Goal: Transaction & Acquisition: Purchase product/service

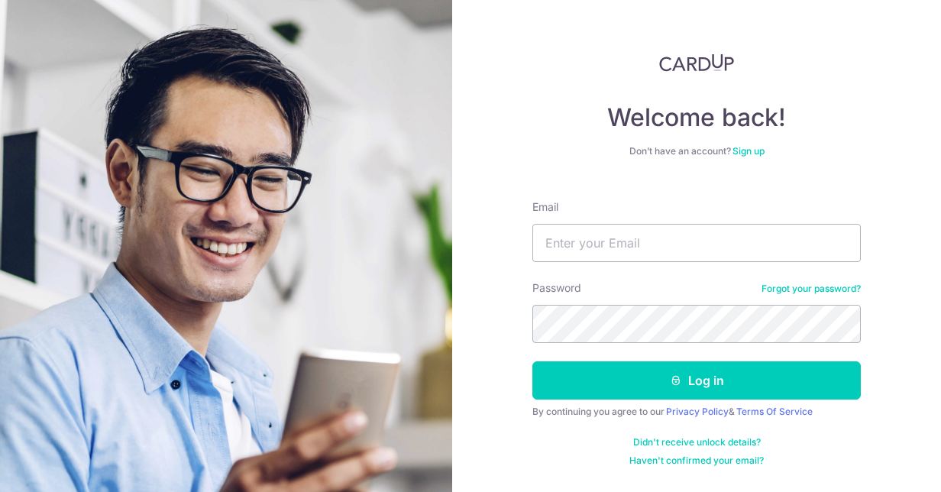
click at [860, 128] on h4 "Welcome back!" at bounding box center [697, 117] width 329 height 31
click at [611, 248] on input "Email" at bounding box center [697, 243] width 329 height 38
type input "jevanspritchard@gmail.com"
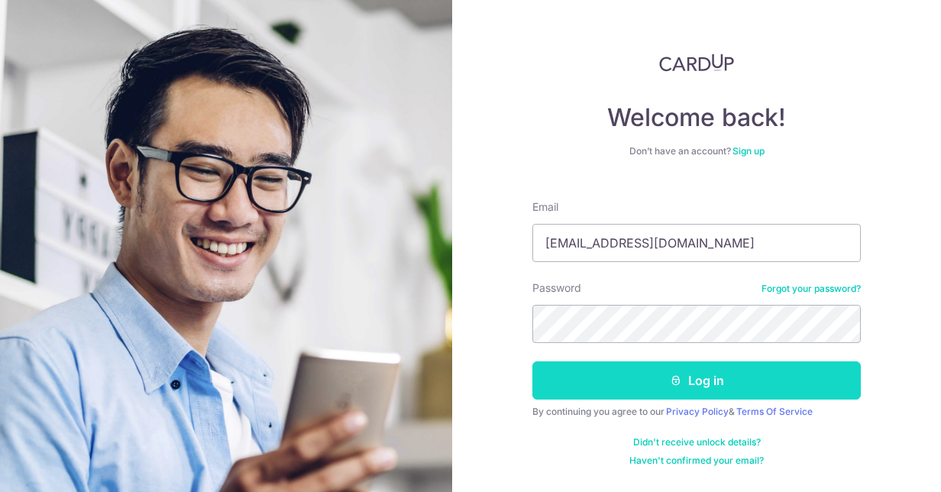
click at [614, 386] on button "Log in" at bounding box center [697, 380] width 329 height 38
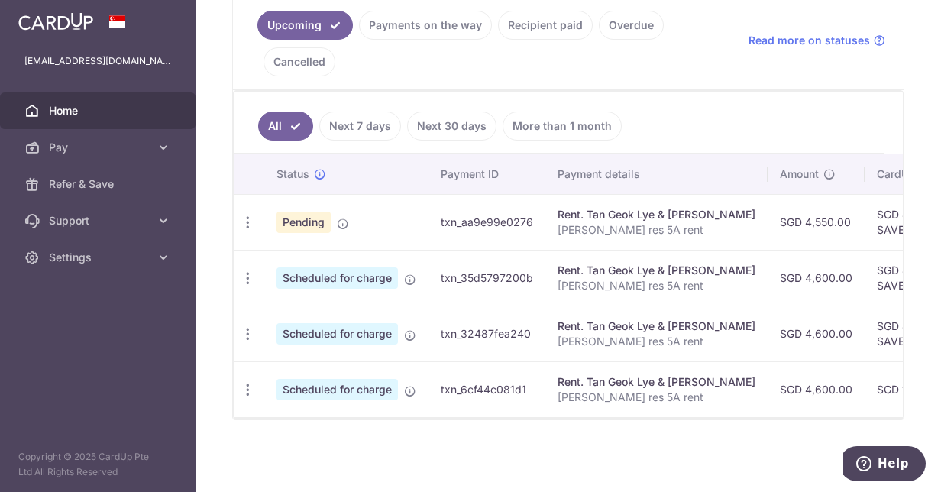
scroll to position [355, 0]
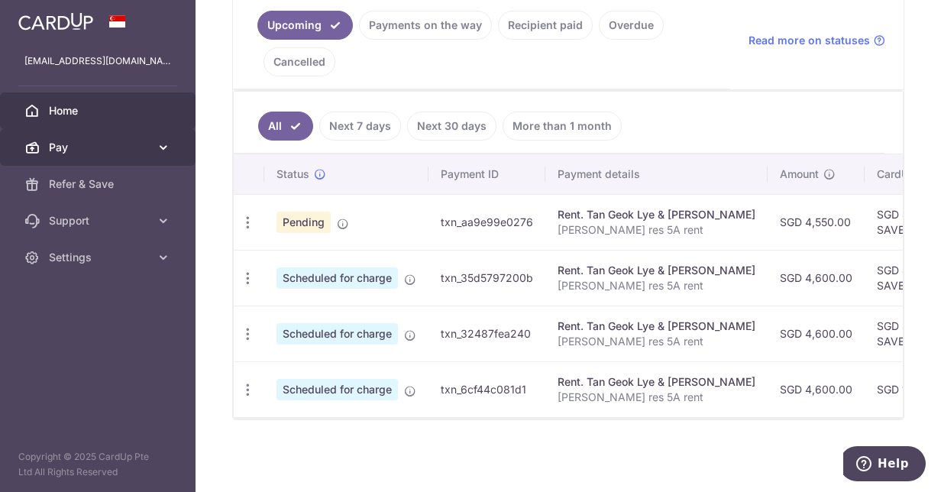
click at [97, 151] on span "Pay" at bounding box center [99, 147] width 101 height 15
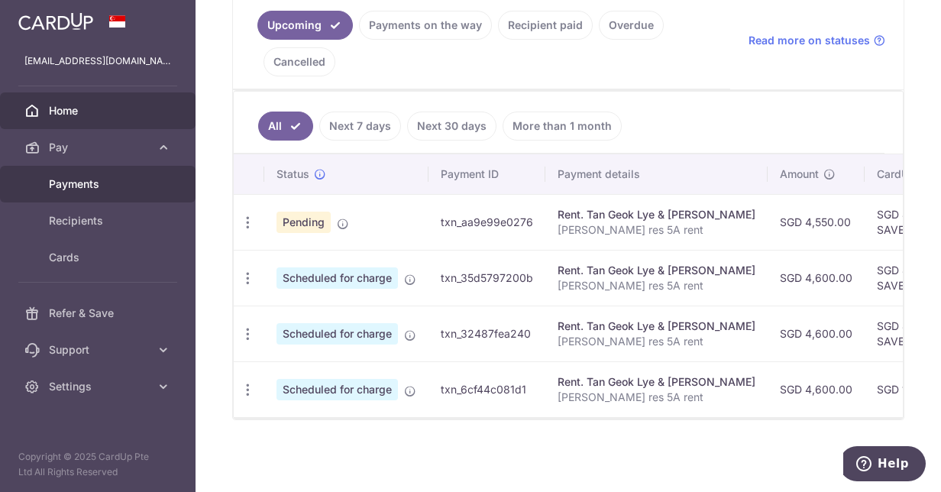
click at [118, 185] on span "Payments" at bounding box center [99, 184] width 101 height 15
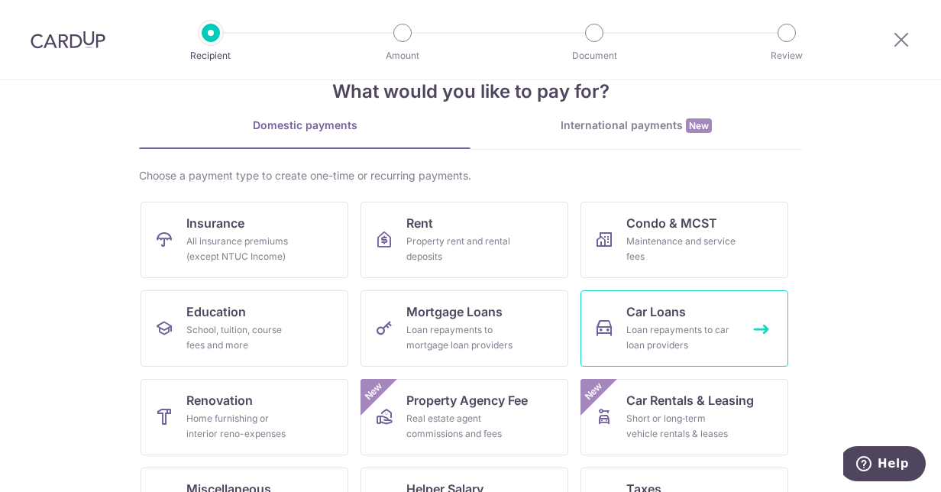
scroll to position [38, 0]
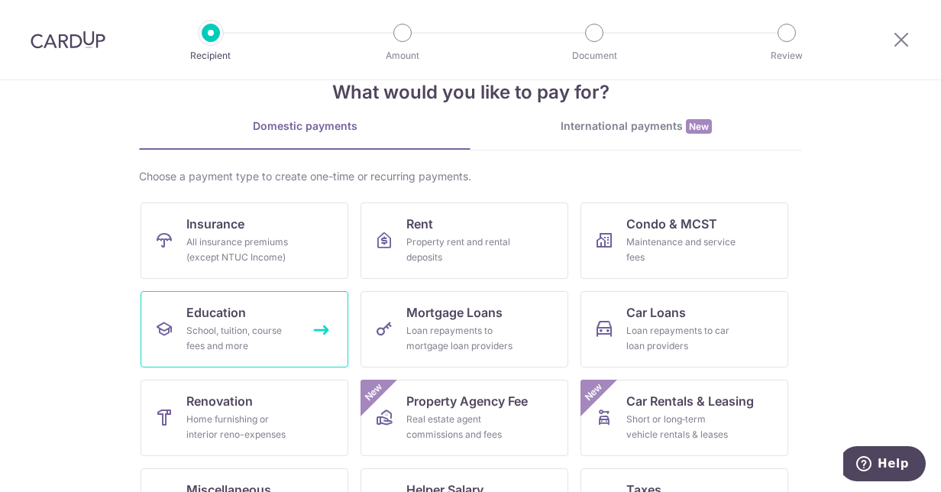
click at [260, 318] on link "Education School, tuition, course fees and more" at bounding box center [245, 329] width 208 height 76
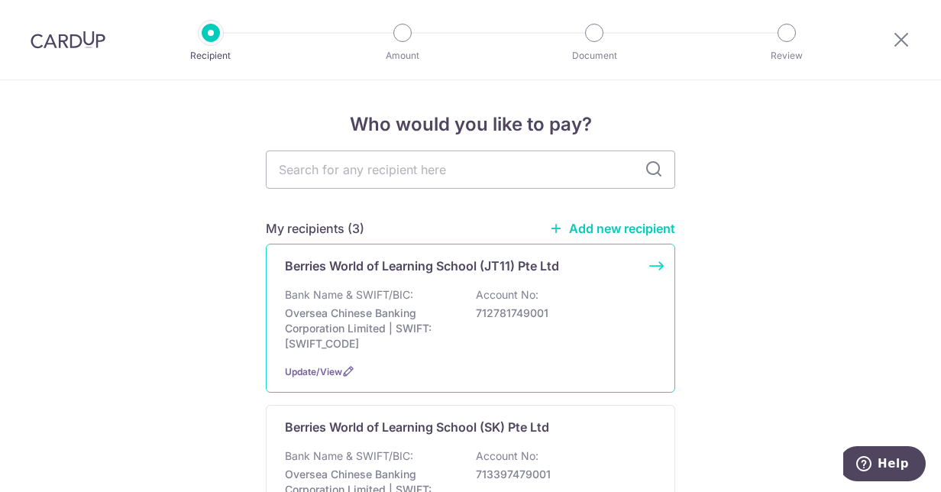
click at [642, 272] on div "Berries World of Learning School (JT11) Pte Ltd" at bounding box center [470, 266] width 371 height 18
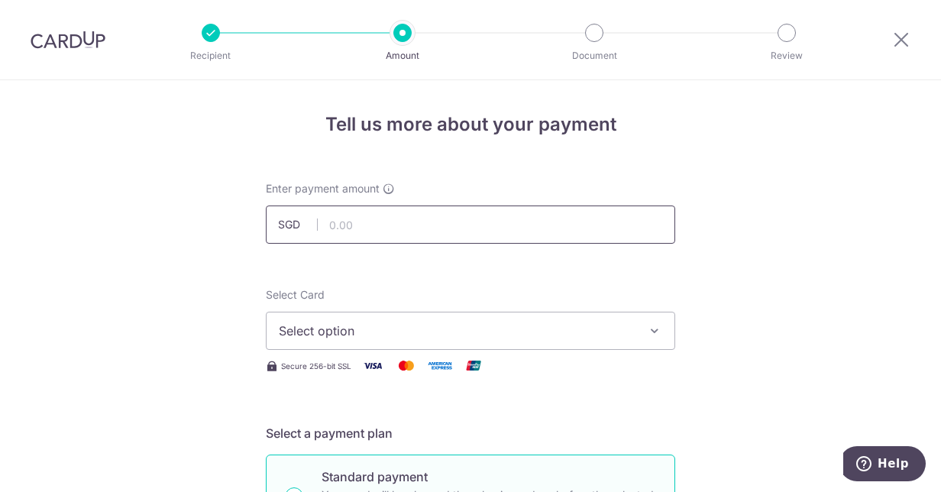
click at [520, 221] on input "text" at bounding box center [471, 225] width 410 height 38
type input "8"
type input "959.20"
click at [601, 333] on span "Select option" at bounding box center [457, 331] width 356 height 18
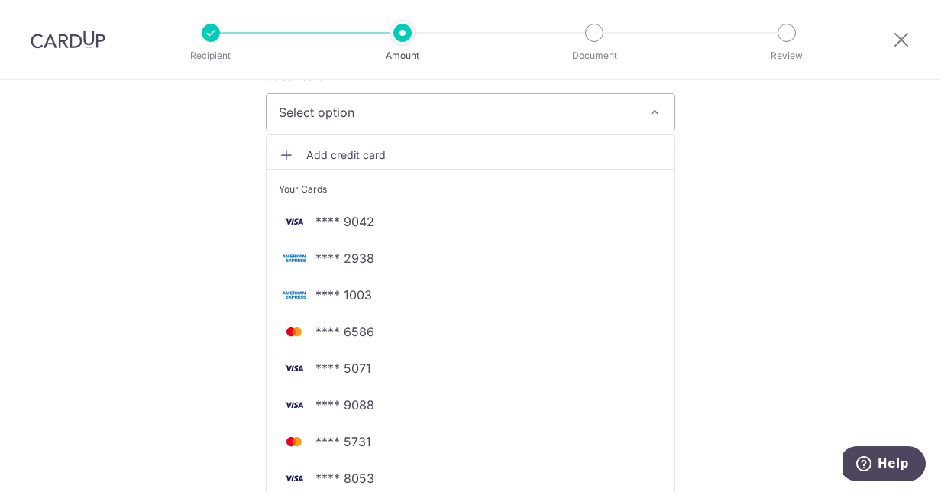
scroll to position [219, 0]
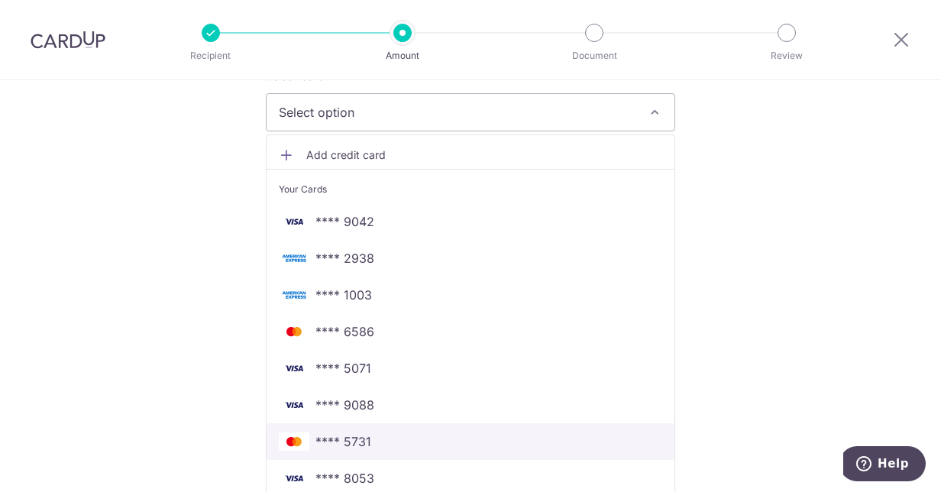
click at [336, 446] on span "**** 5731" at bounding box center [344, 442] width 56 height 18
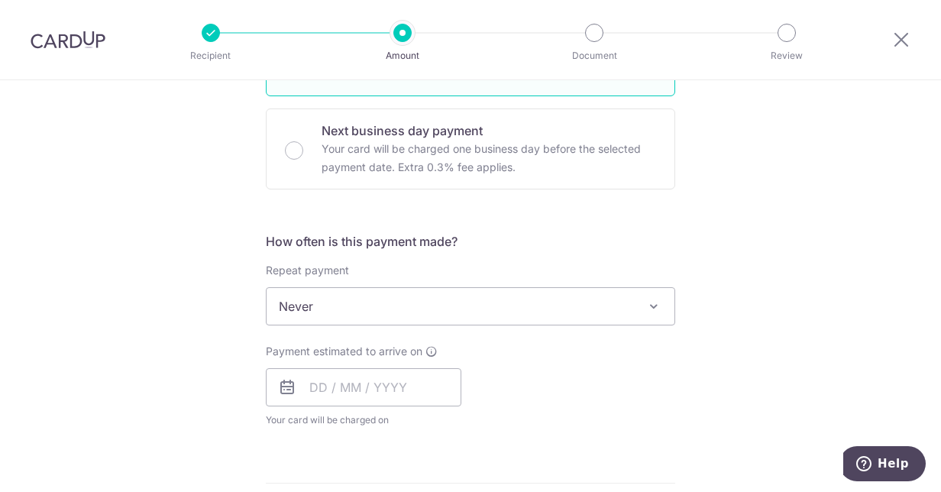
scroll to position [447, 0]
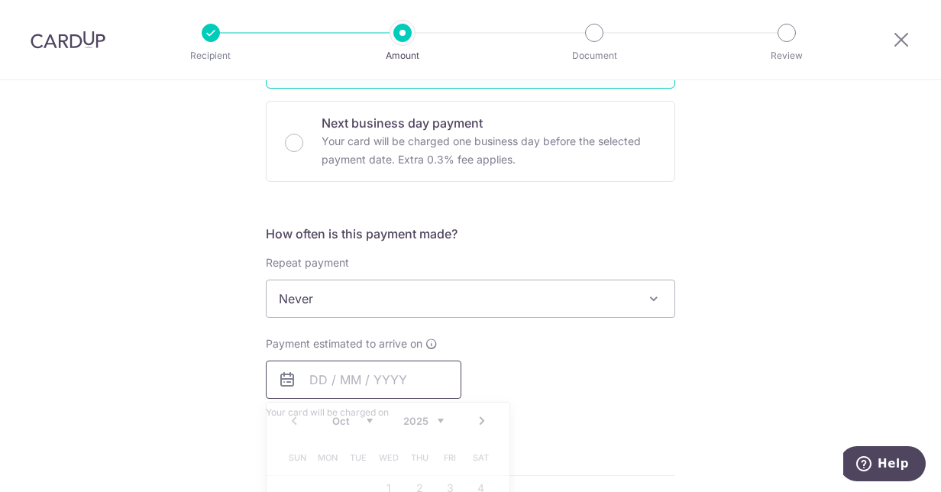
click at [407, 384] on input "text" at bounding box center [364, 380] width 196 height 38
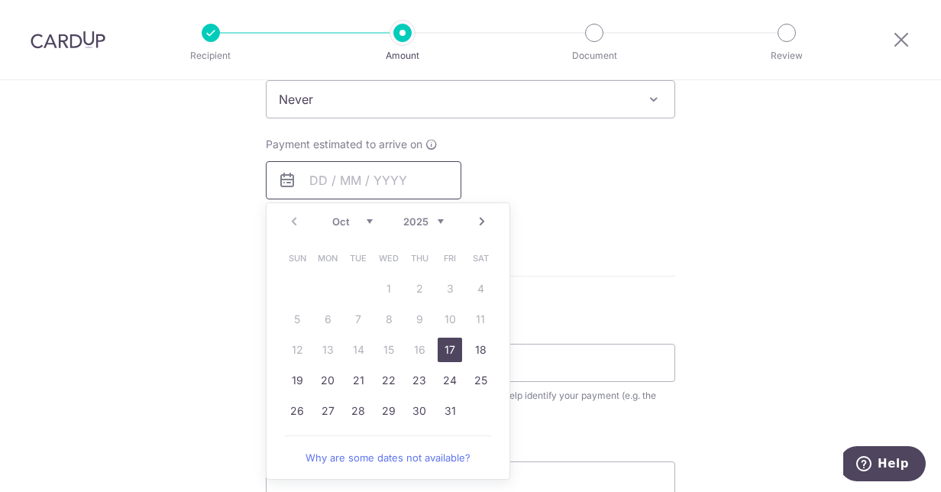
scroll to position [646, 0]
click at [446, 345] on link "17" at bounding box center [450, 351] width 24 height 24
type input "[DATE]"
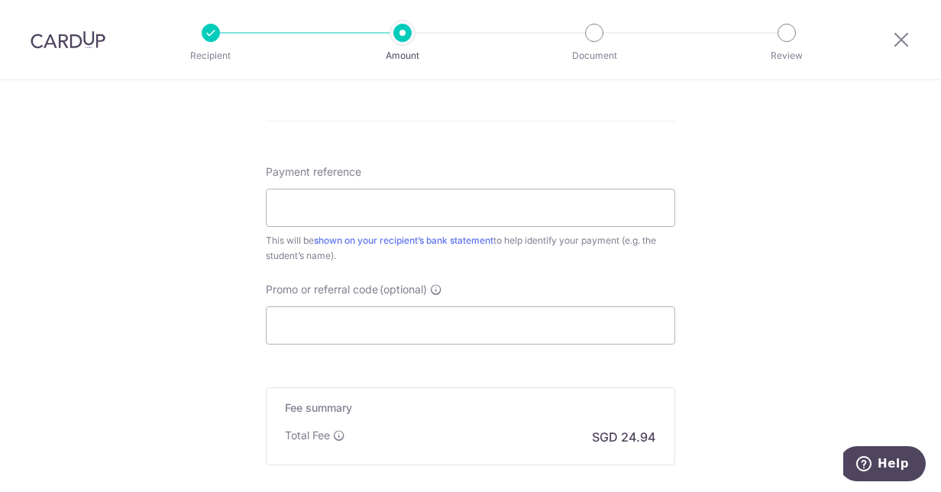
scroll to position [864, 0]
click at [585, 219] on input "Payment reference" at bounding box center [471, 209] width 410 height 38
type input "J23544"
click at [589, 319] on input "Promo or referral code (optional)" at bounding box center [471, 326] width 410 height 38
paste input "OFF225"
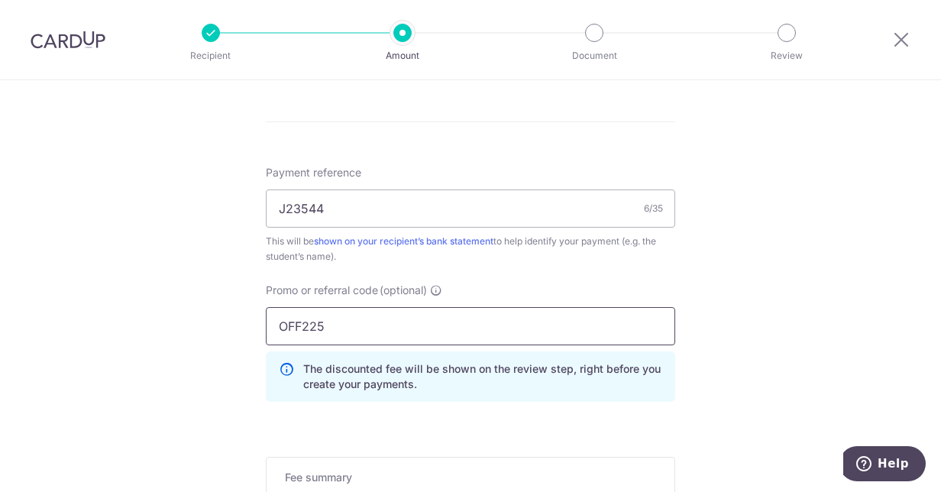
type input "OFF225"
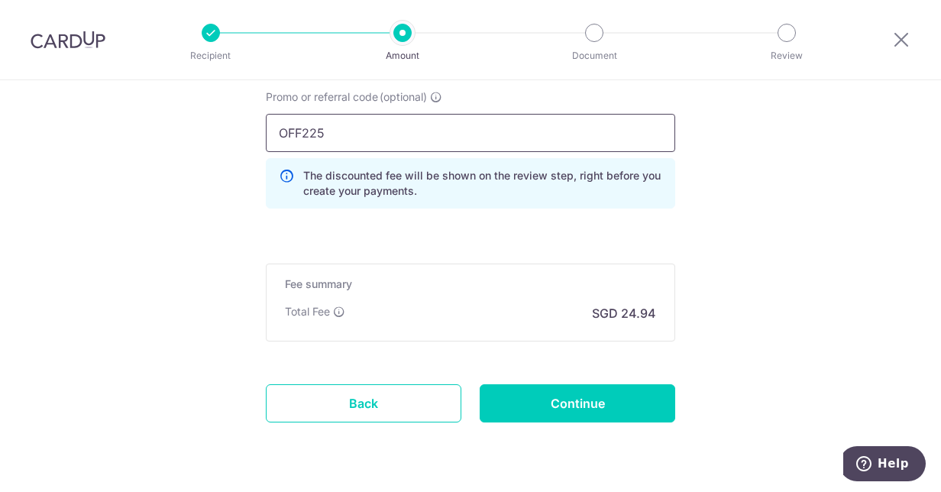
scroll to position [1097, 0]
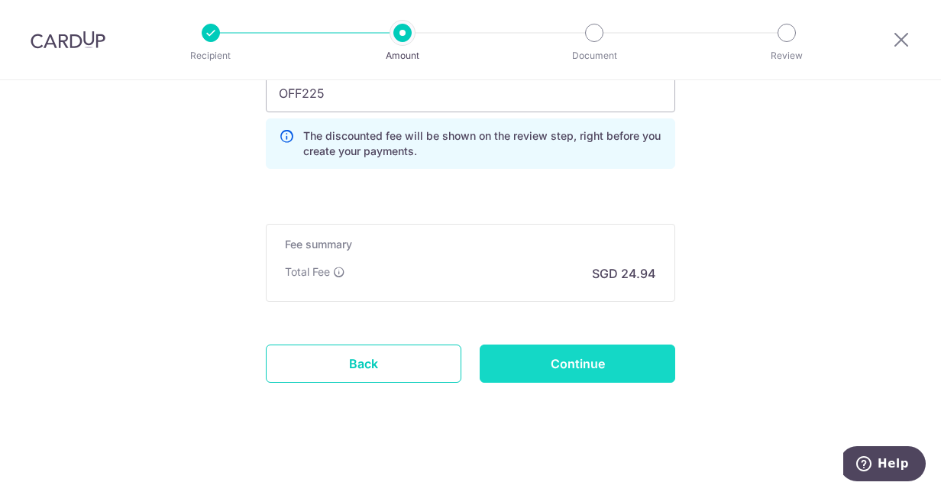
click at [562, 350] on input "Continue" at bounding box center [578, 364] width 196 height 38
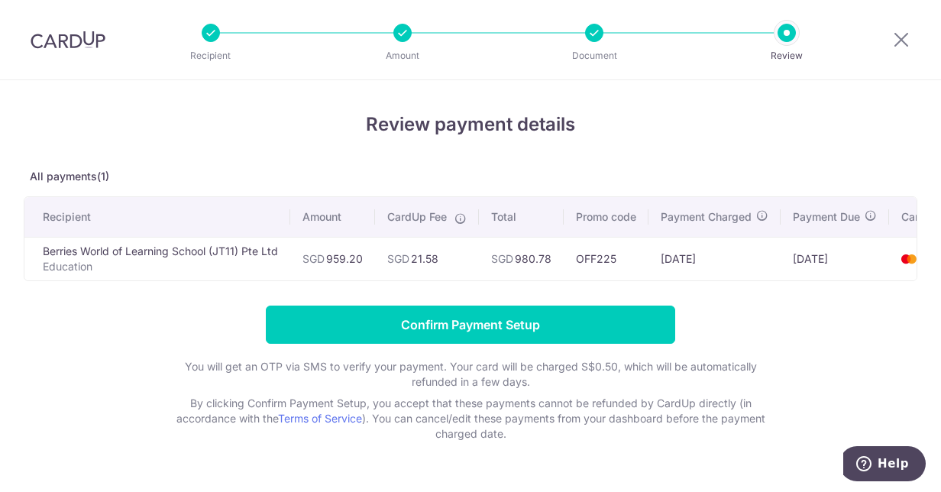
scroll to position [0, 62]
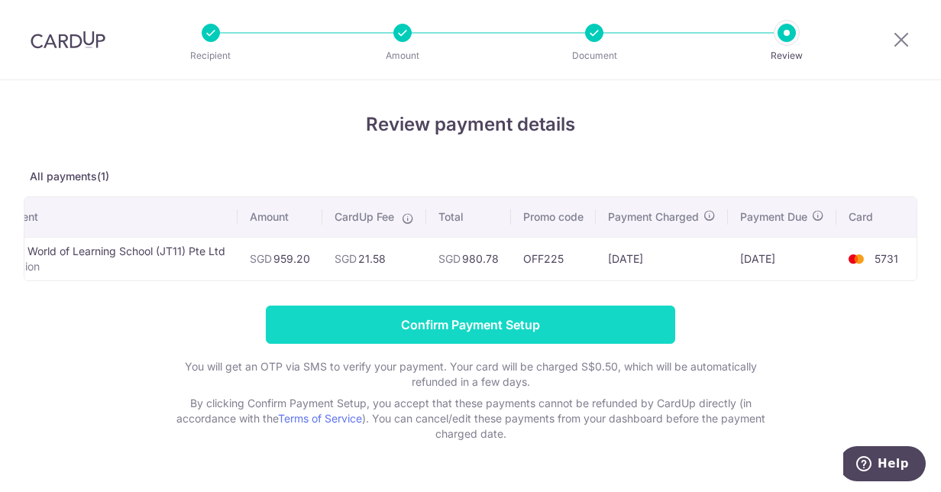
click at [610, 329] on input "Confirm Payment Setup" at bounding box center [471, 325] width 410 height 38
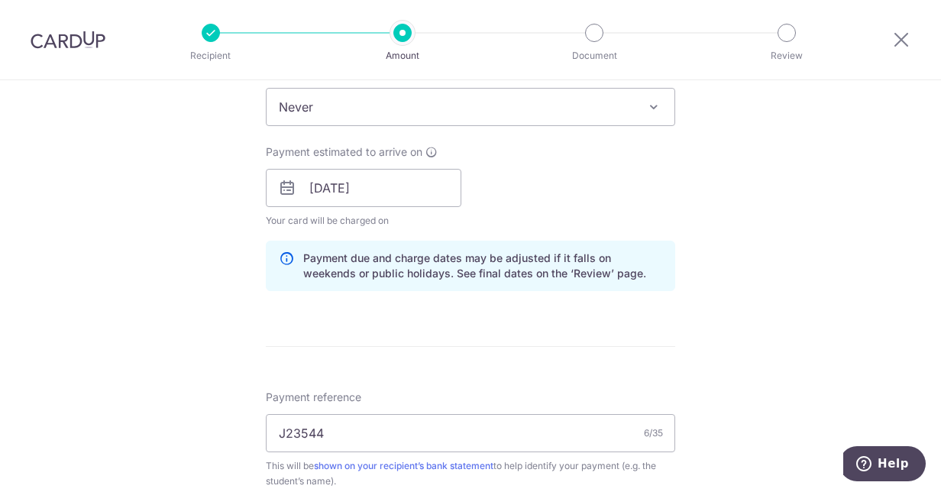
scroll to position [880, 0]
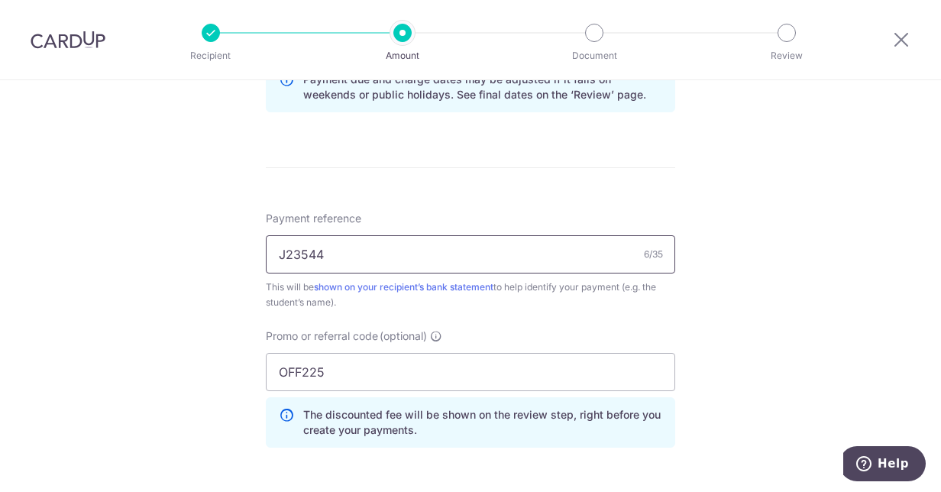
click at [449, 245] on input "J23544" at bounding box center [471, 254] width 410 height 38
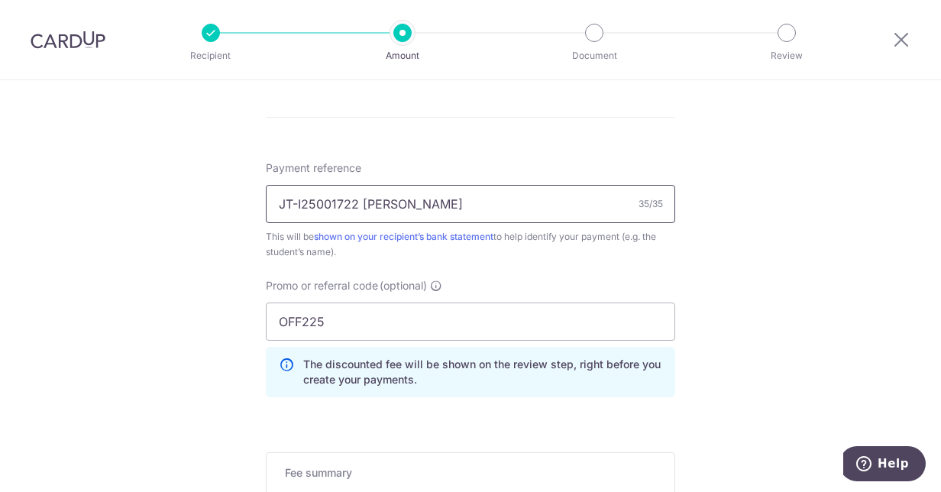
scroll to position [950, 0]
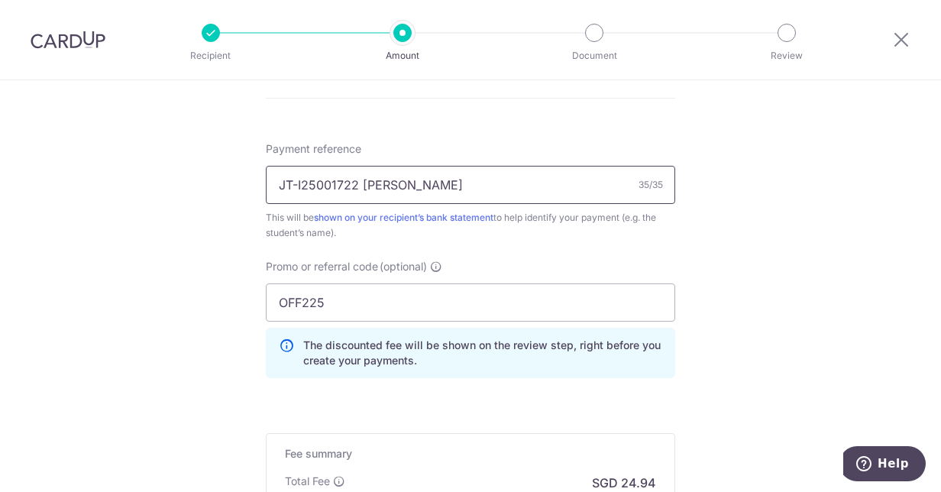
click at [435, 185] on input "JT-I25001722 Yeonji Evans-Pritchard" at bounding box center [471, 185] width 410 height 38
click at [397, 180] on input "JT-I25001722 Yeonji Evans Pritchard" at bounding box center [471, 185] width 410 height 38
click at [454, 177] on input "JT-I25001722 Evans Pritchard" at bounding box center [471, 185] width 410 height 38
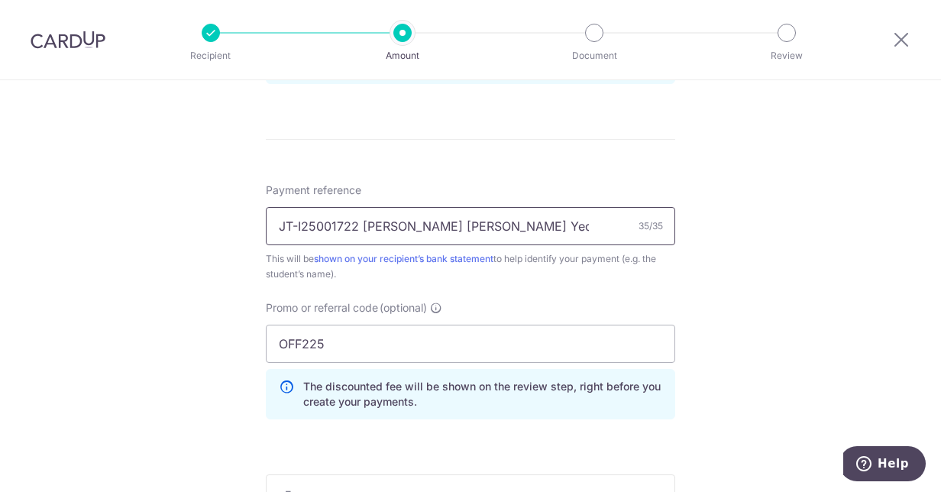
scroll to position [1160, 0]
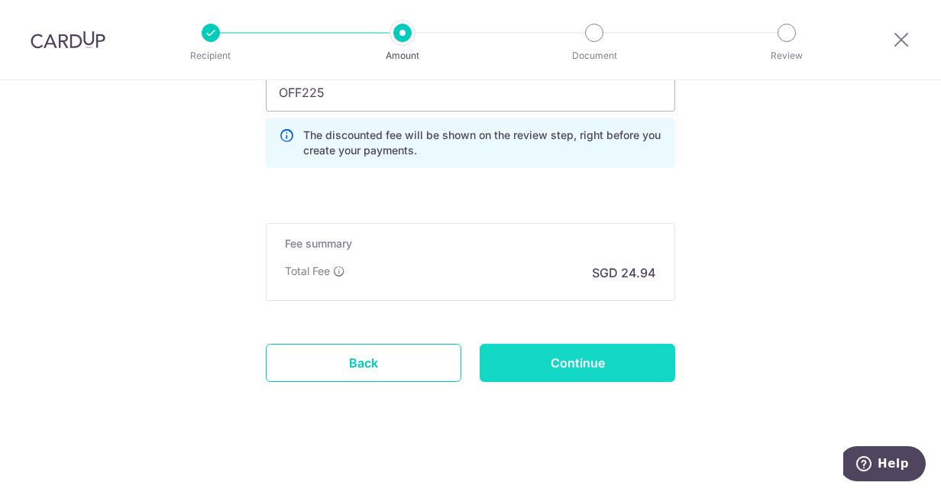
type input "JT-I25001722 [PERSON_NAME] [PERSON_NAME] Yeonji"
click at [568, 351] on input "Continue" at bounding box center [578, 363] width 196 height 38
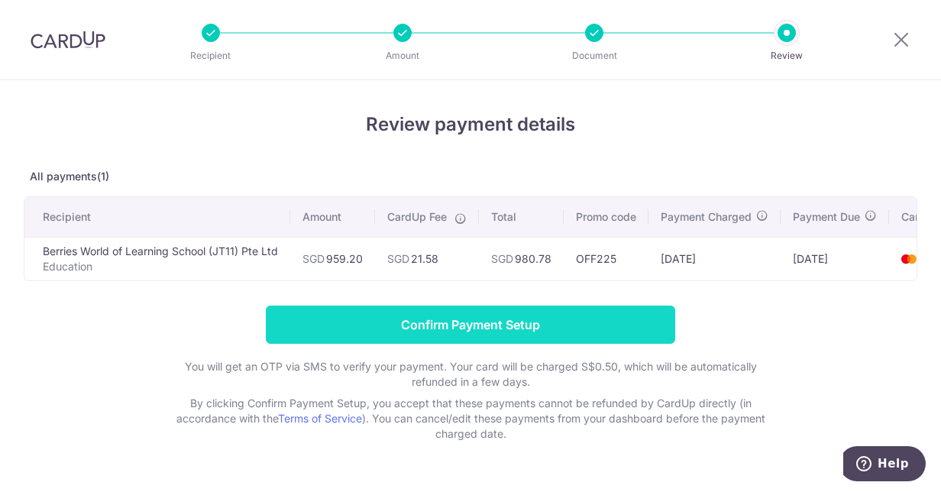
click at [491, 329] on input "Confirm Payment Setup" at bounding box center [471, 325] width 410 height 38
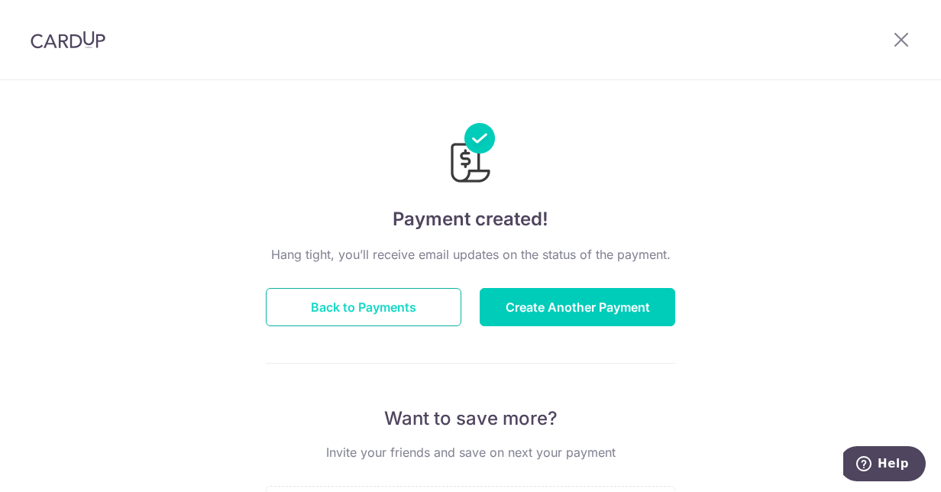
click at [416, 309] on button "Back to Payments" at bounding box center [364, 307] width 196 height 38
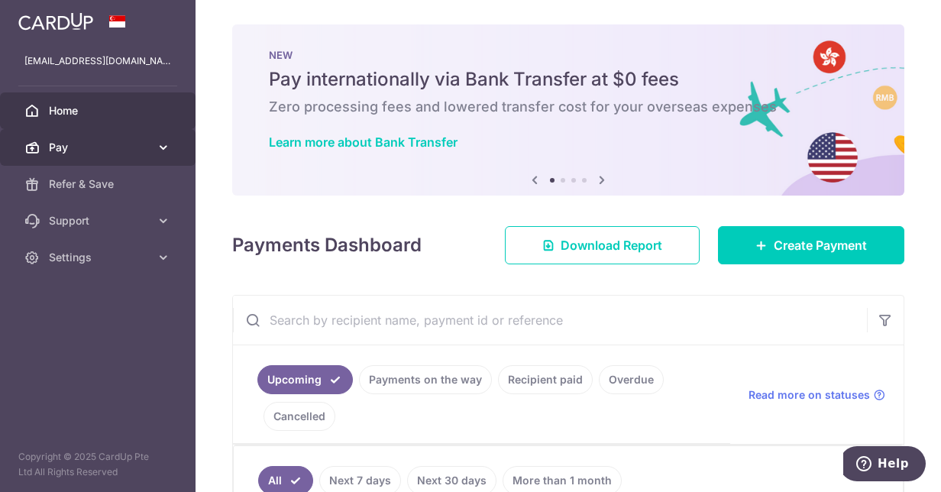
click at [167, 150] on icon at bounding box center [163, 147] width 15 height 15
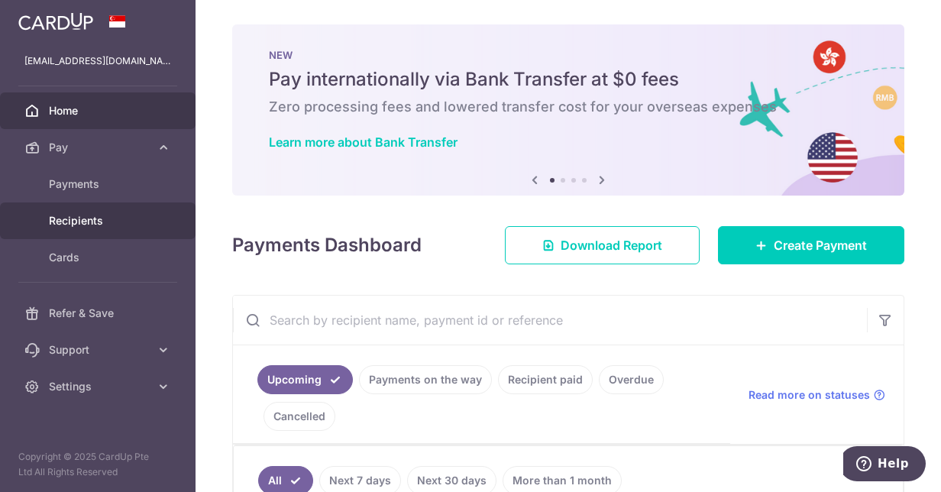
click at [83, 222] on span "Recipients" at bounding box center [99, 220] width 101 height 15
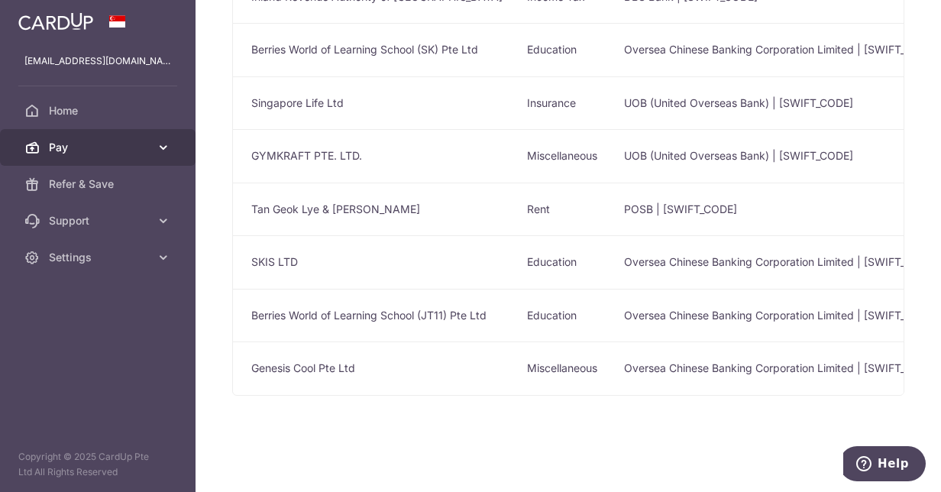
click at [162, 144] on icon at bounding box center [163, 147] width 15 height 15
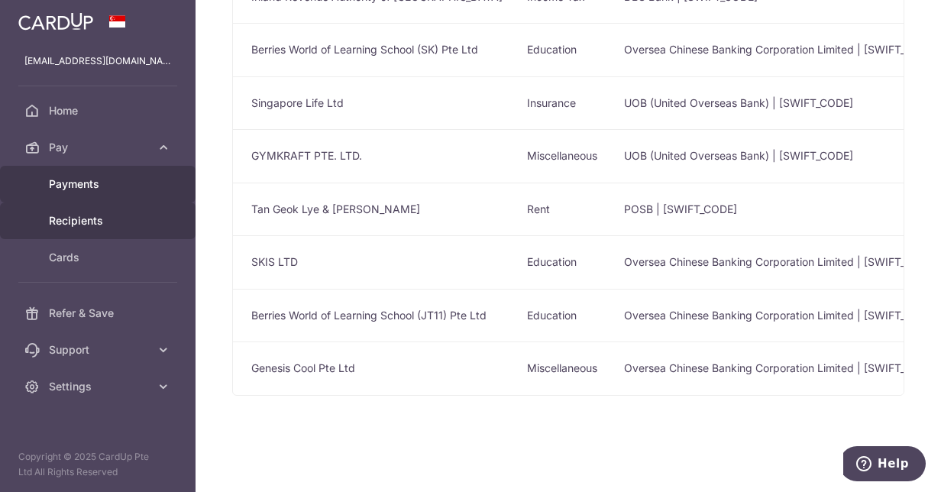
click at [96, 186] on span "Payments" at bounding box center [99, 184] width 101 height 15
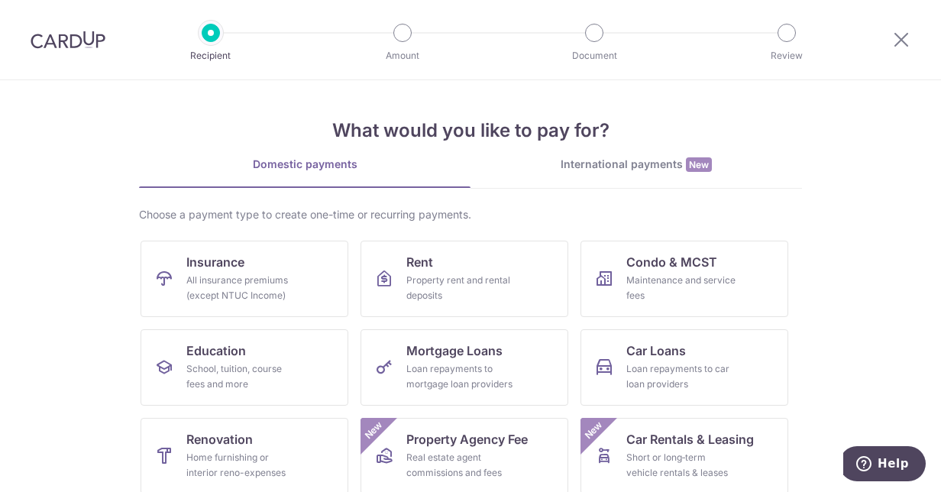
click at [67, 37] on img at bounding box center [68, 40] width 75 height 18
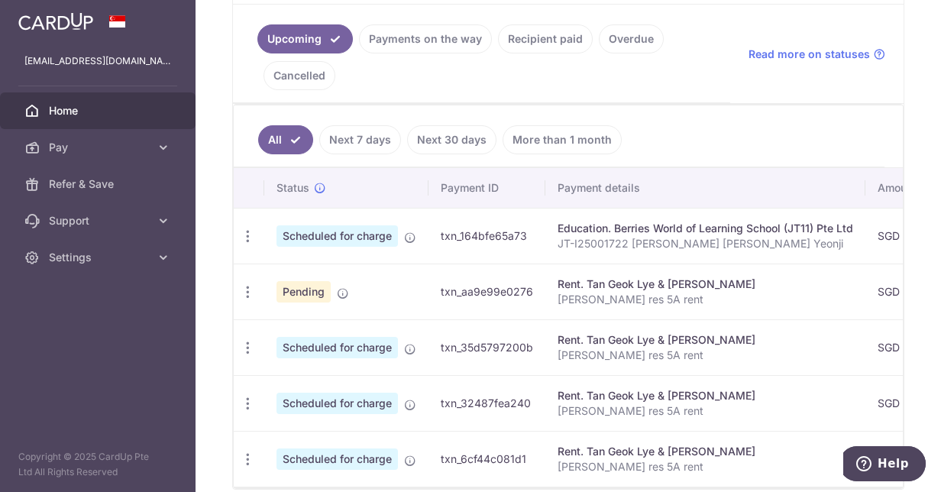
scroll to position [322, 0]
click at [248, 229] on icon "button" at bounding box center [248, 237] width 16 height 16
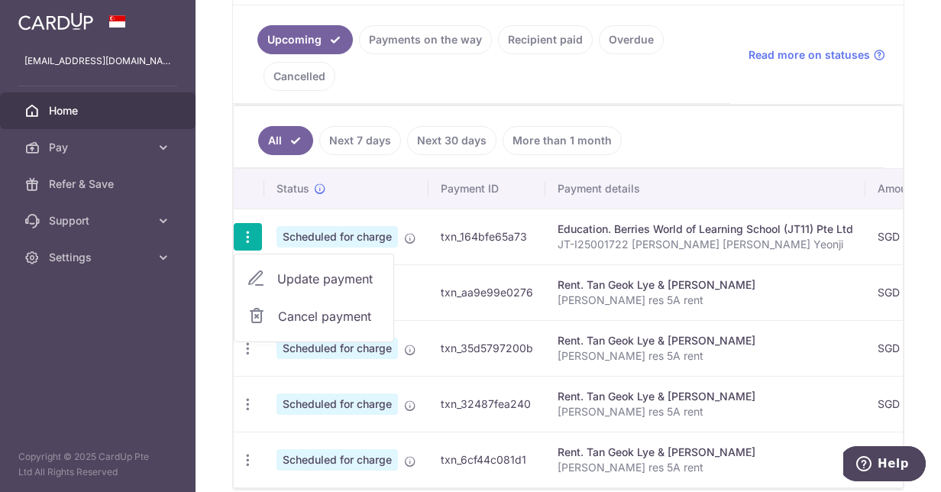
click at [314, 312] on span "Cancel payment" at bounding box center [329, 316] width 102 height 18
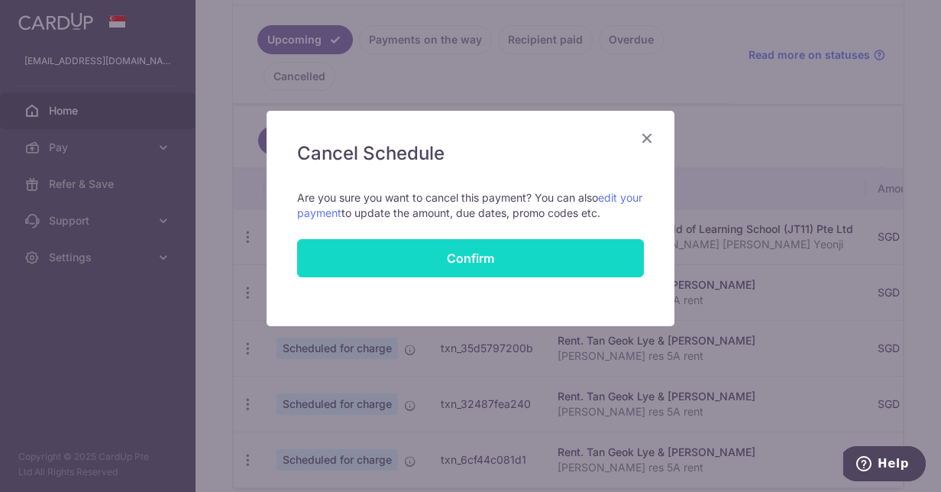
click at [595, 261] on button "Confirm" at bounding box center [470, 258] width 347 height 38
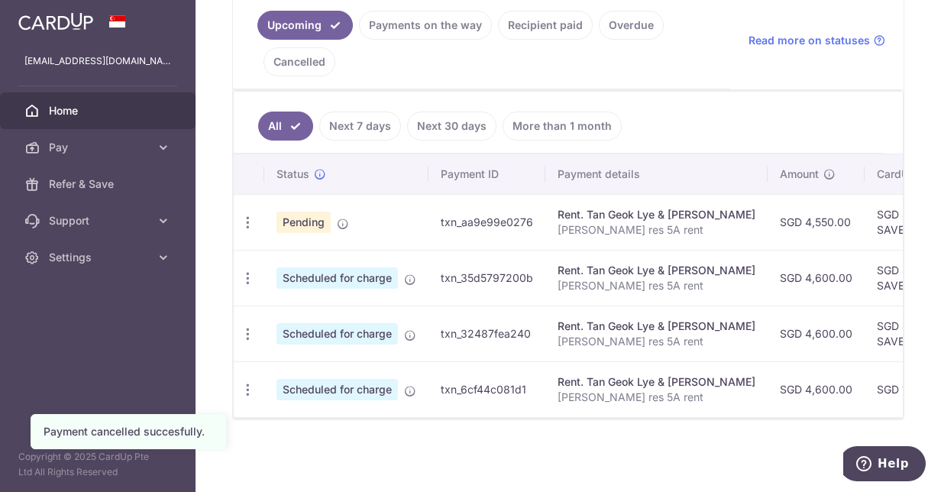
scroll to position [72, 0]
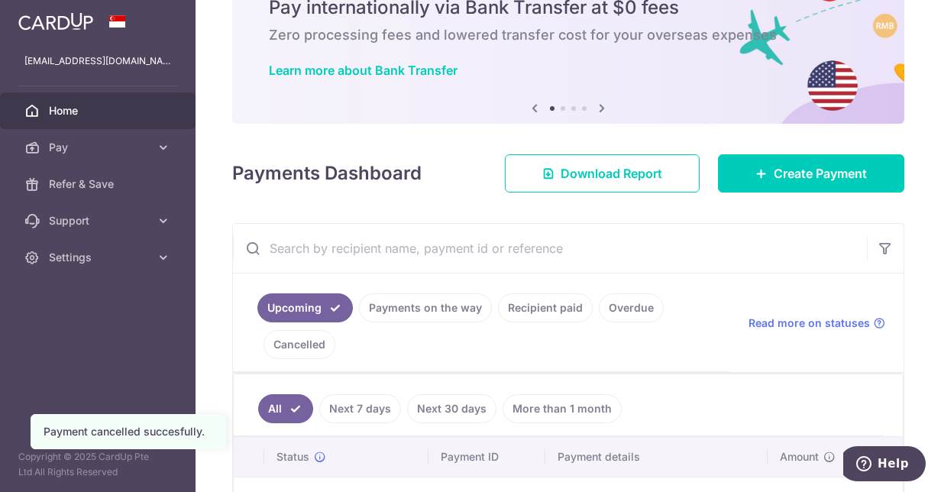
click at [286, 343] on link "Cancelled" at bounding box center [300, 344] width 72 height 29
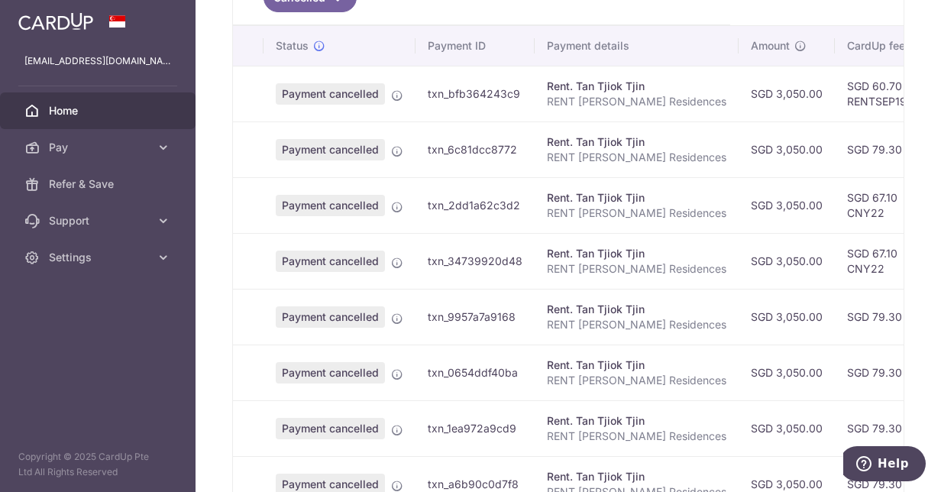
scroll to position [663, 0]
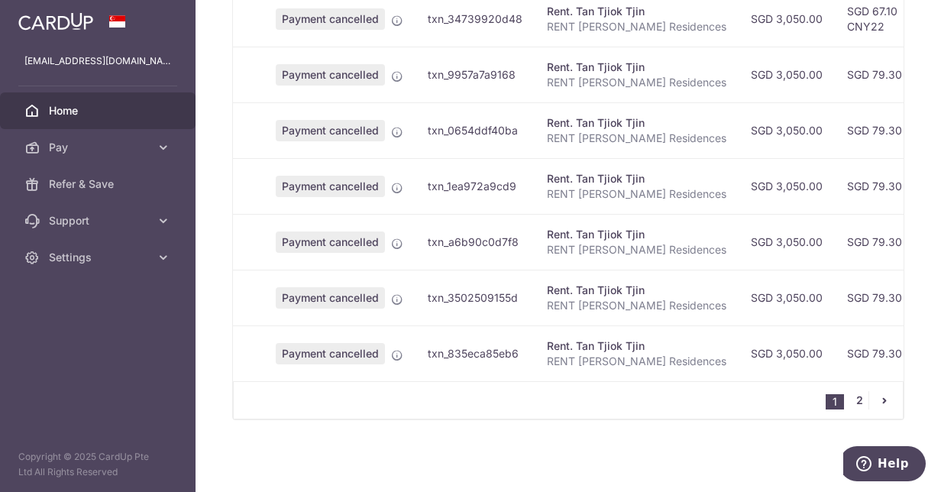
click at [851, 408] on link "2" at bounding box center [860, 400] width 18 height 18
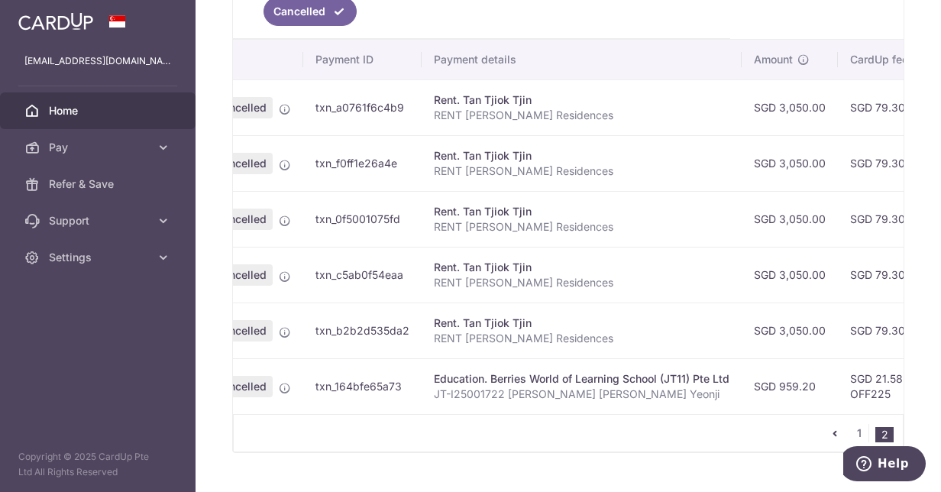
scroll to position [0, 0]
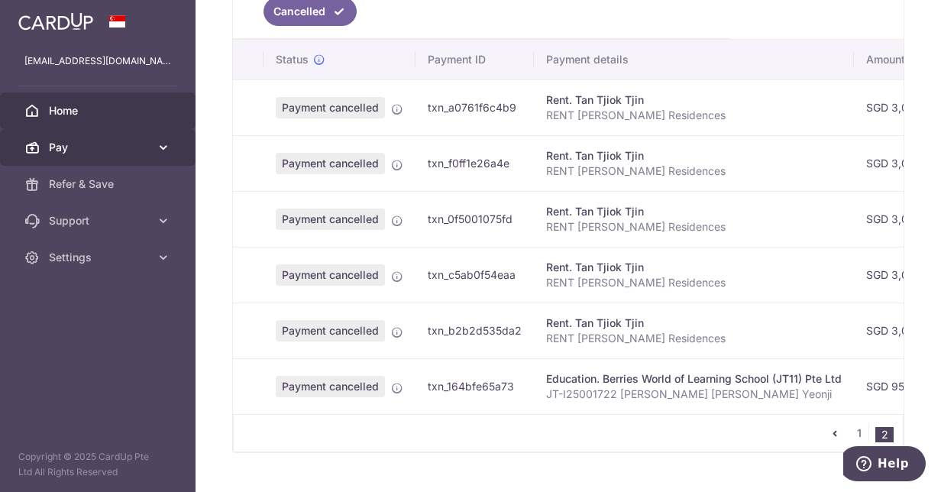
click at [168, 149] on icon at bounding box center [163, 147] width 15 height 15
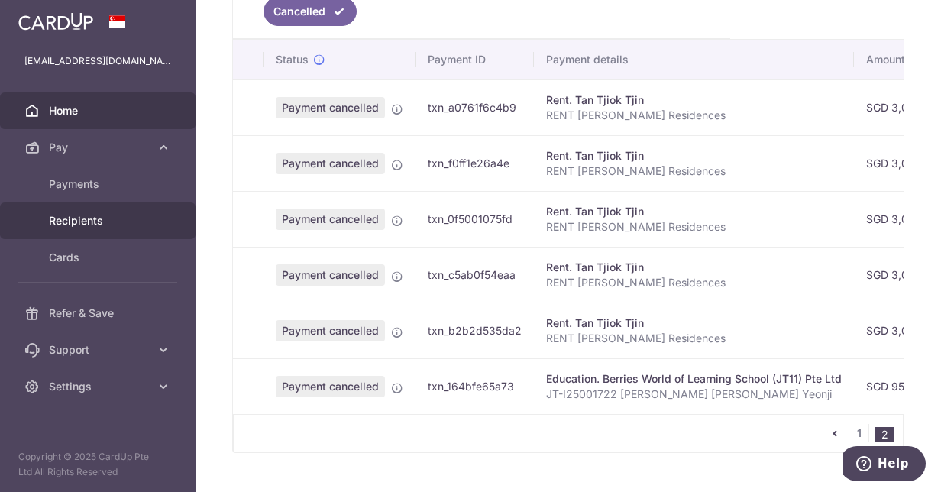
click at [96, 223] on span "Recipients" at bounding box center [99, 220] width 101 height 15
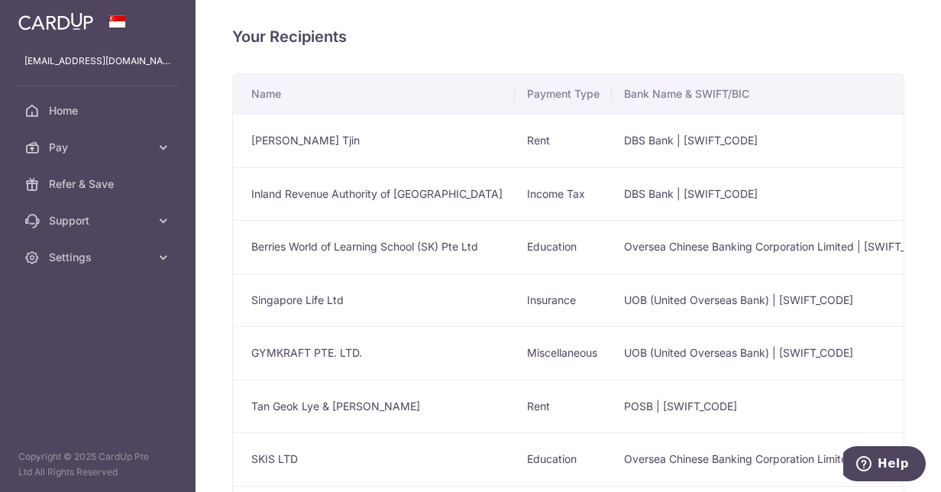
scroll to position [107, 0]
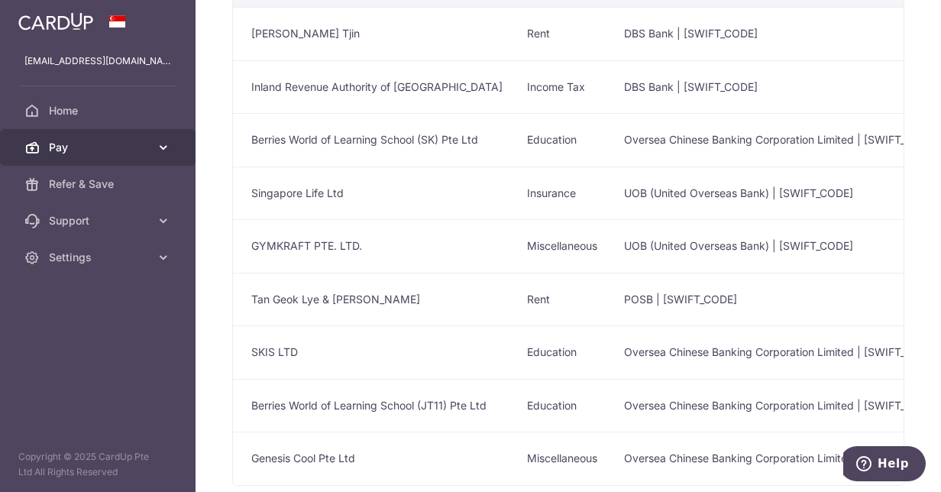
click at [160, 145] on icon at bounding box center [163, 147] width 15 height 15
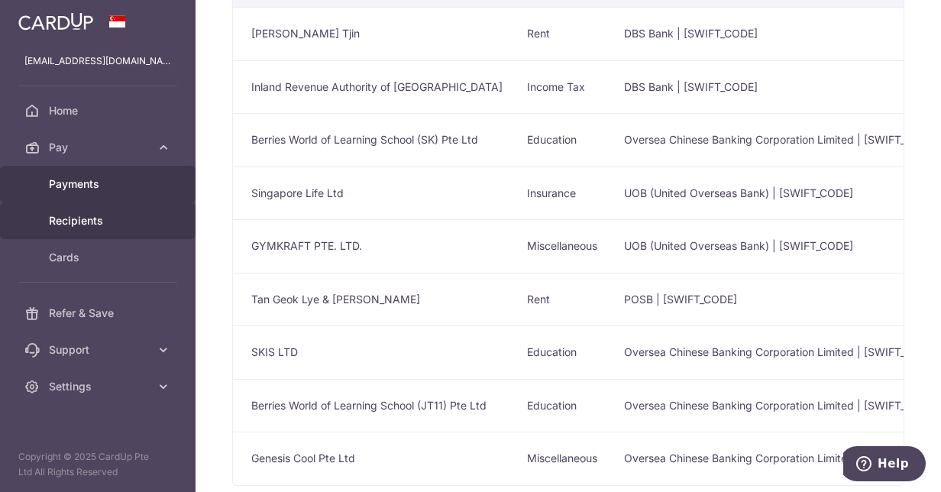
click at [108, 173] on link "Payments" at bounding box center [98, 184] width 196 height 37
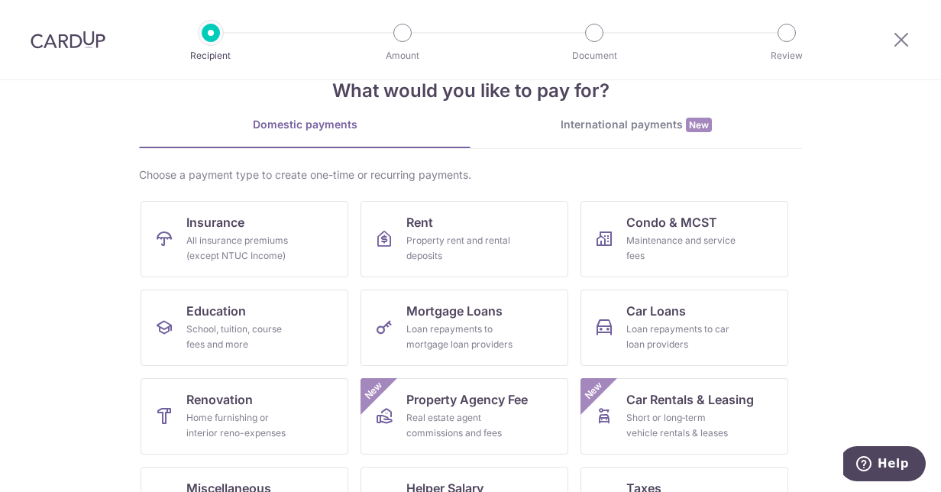
scroll to position [151, 0]
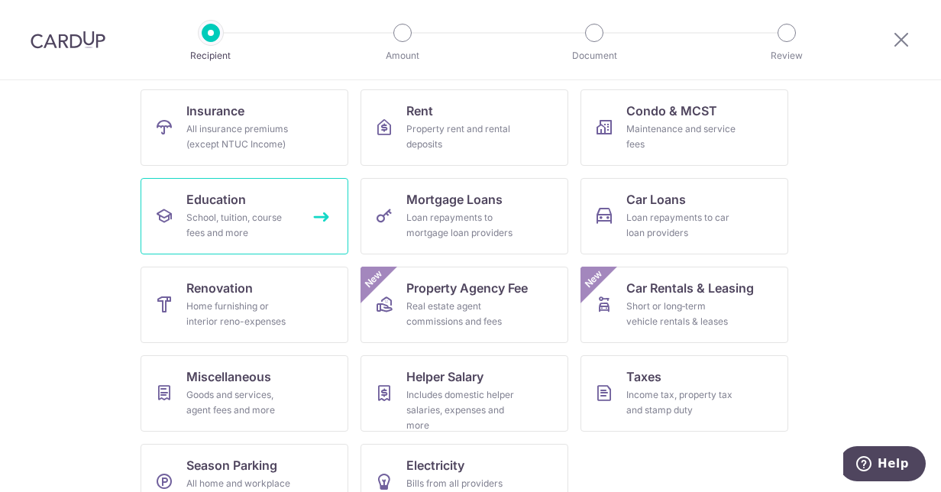
click at [269, 200] on link "Education School, tuition, course fees and more" at bounding box center [245, 216] width 208 height 76
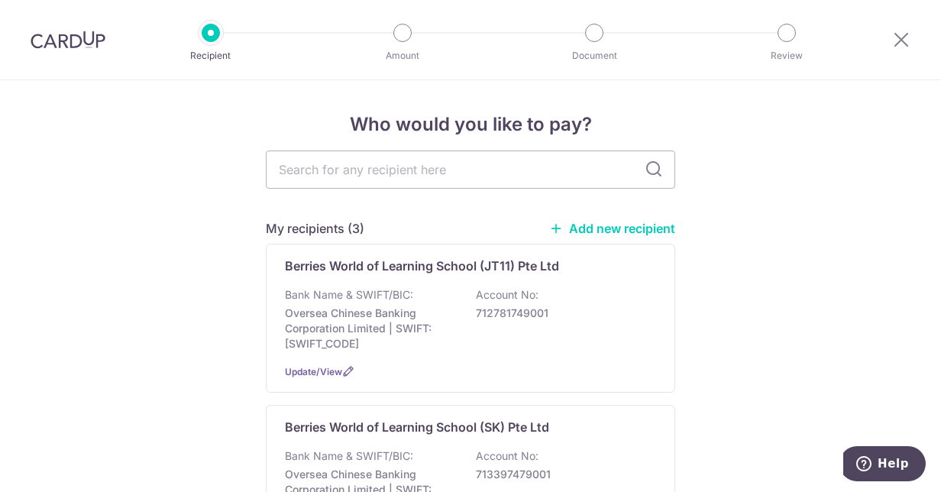
click at [620, 232] on link "Add new recipient" at bounding box center [612, 228] width 126 height 15
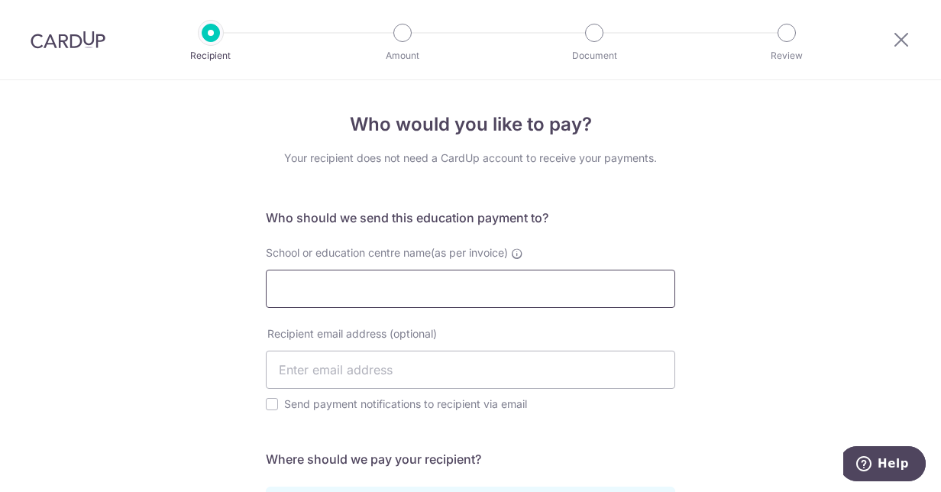
click at [510, 304] on input "School or education centre name(as per invoice)" at bounding box center [471, 289] width 410 height 38
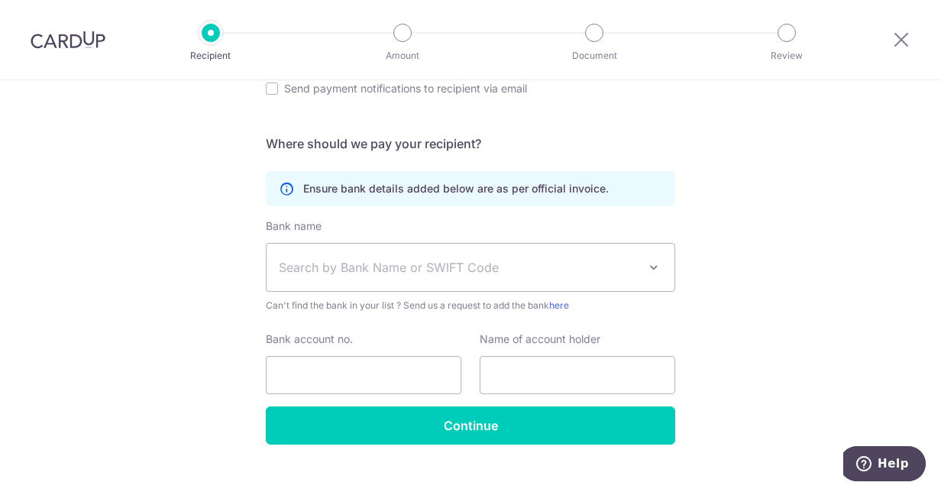
scroll to position [315, 0]
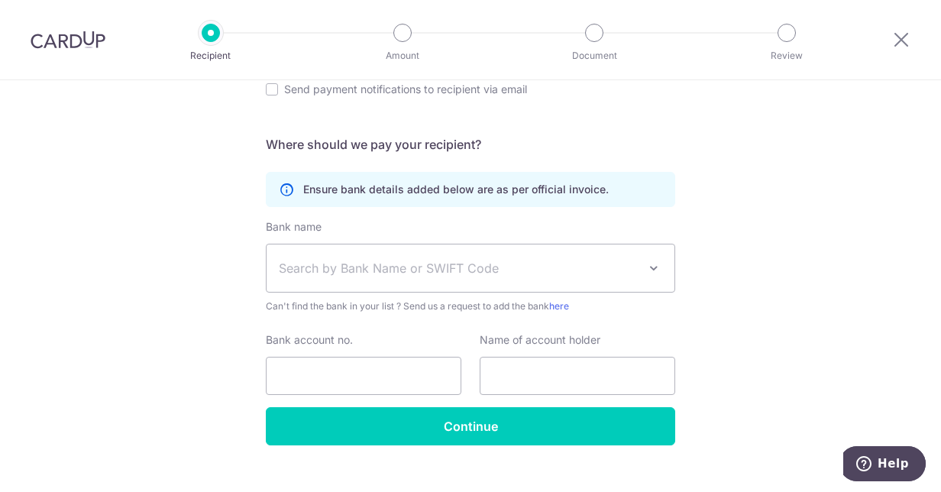
type input "Berries World of Learning School (Thomson) Pte Ltd"
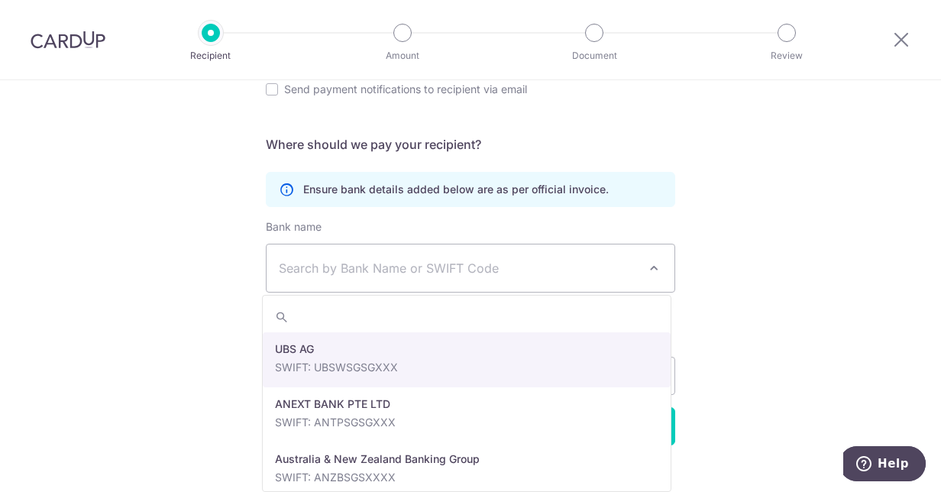
click at [448, 276] on span "Search by Bank Name or SWIFT Code" at bounding box center [458, 268] width 359 height 18
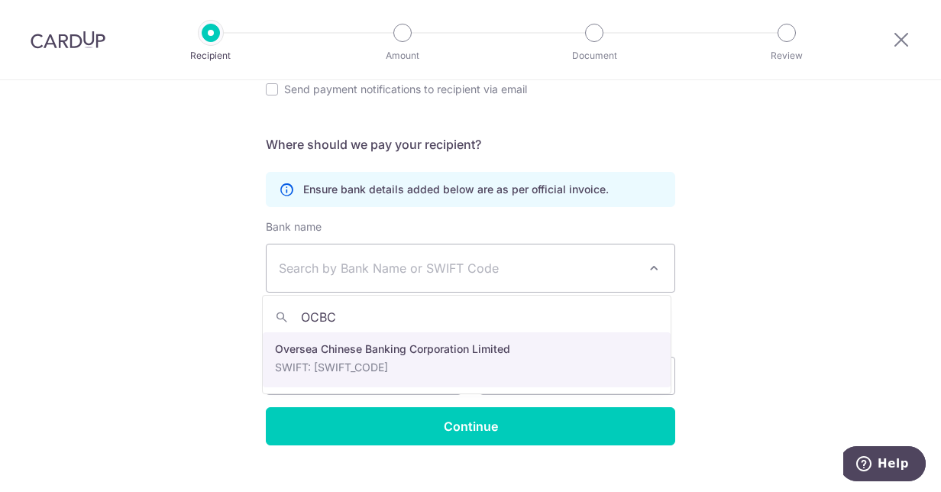
type input "OCBC"
select select "12"
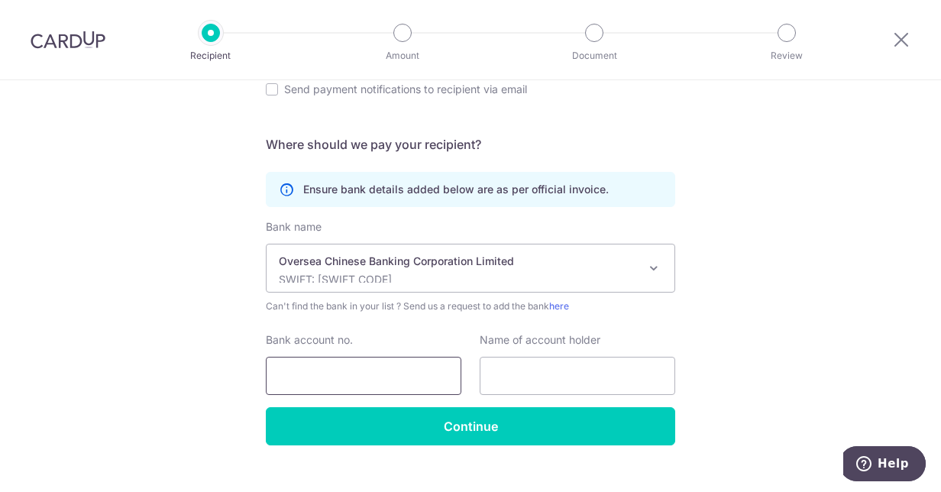
click at [345, 372] on input "Bank account no." at bounding box center [364, 376] width 196 height 38
type input "712592468001"
click at [533, 371] on input "text" at bounding box center [578, 376] width 196 height 38
click at [760, 371] on div "Who would you like to pay? Your recipient does not need a CardUp account to rec…" at bounding box center [470, 141] width 941 height 752
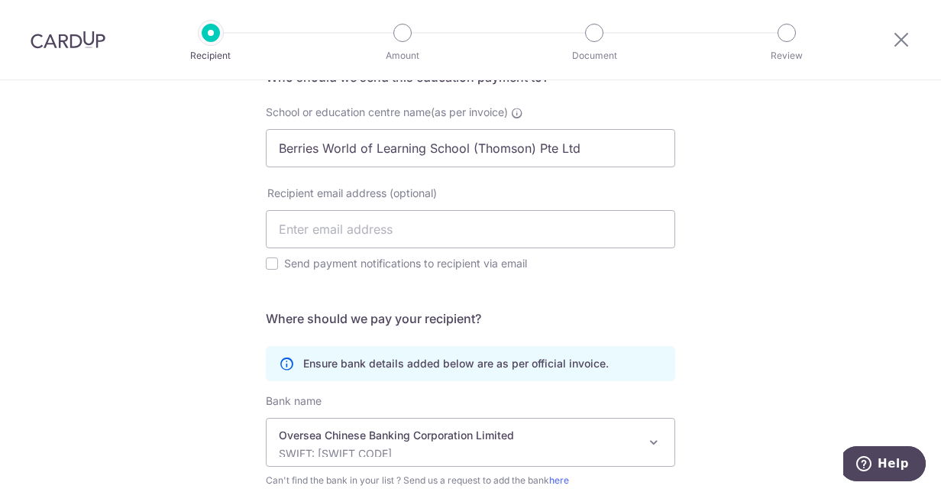
scroll to position [141, 0]
drag, startPoint x: 607, startPoint y: 156, endPoint x: 240, endPoint y: 124, distance: 368.2
click at [240, 124] on div "Who would you like to pay? Your recipient does not need a CardUp account to rec…" at bounding box center [470, 316] width 941 height 752
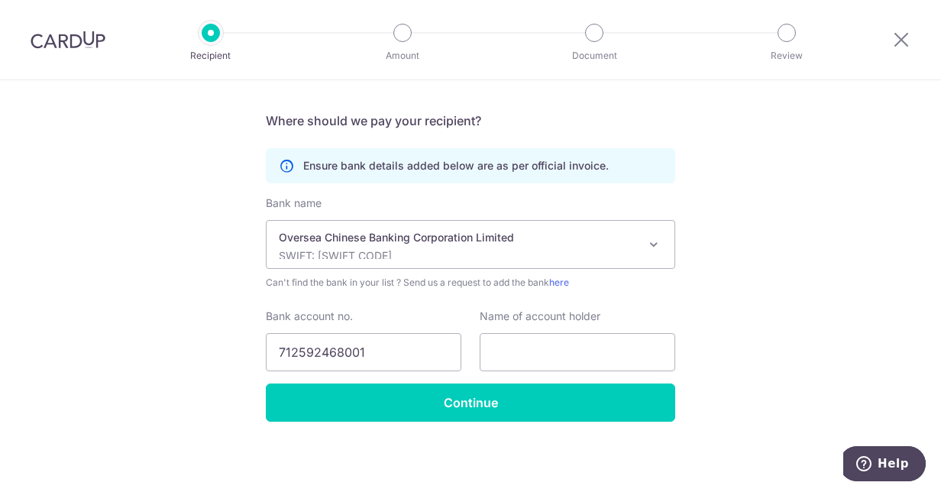
scroll to position [336, 0]
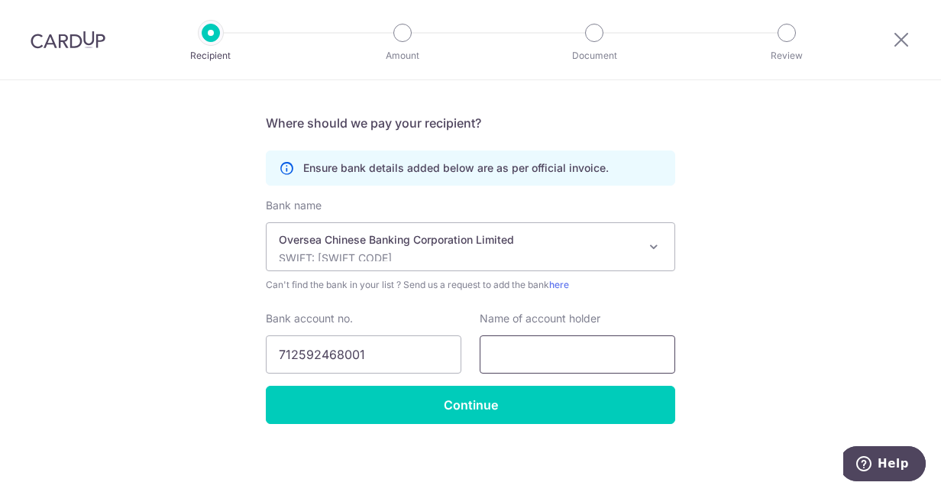
click at [514, 345] on input "text" at bounding box center [578, 354] width 196 height 38
paste input "Berries World of Learning School (Thomson) Pte Ltd"
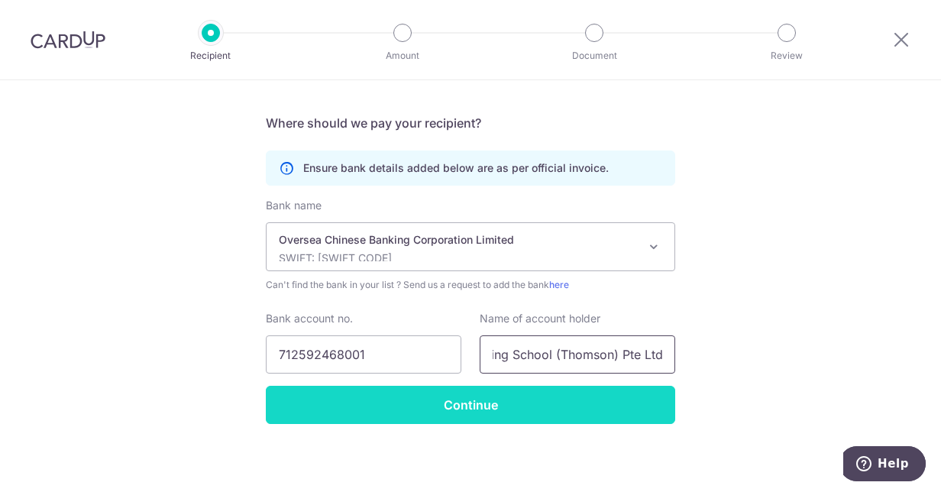
type input "Berries World of Learning School (Thomson) Pte Ltd"
click at [537, 404] on input "Continue" at bounding box center [471, 405] width 410 height 38
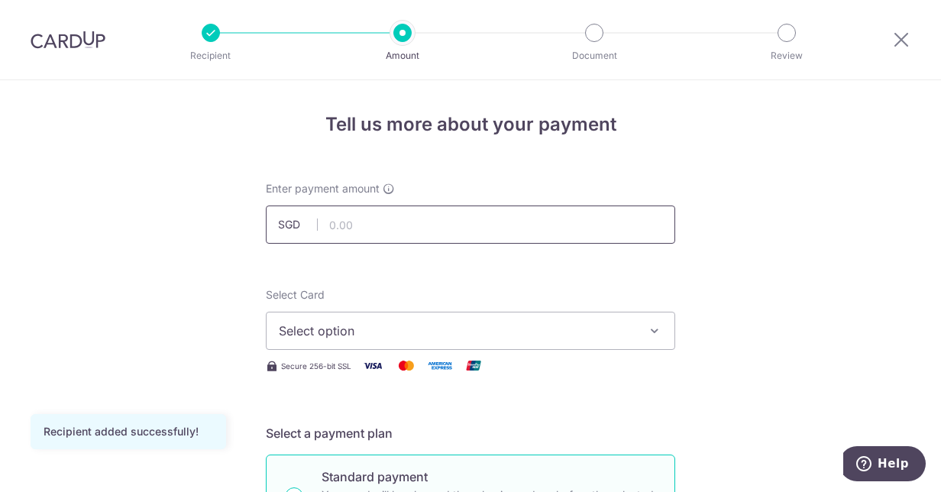
click at [523, 220] on input "text" at bounding box center [471, 225] width 410 height 38
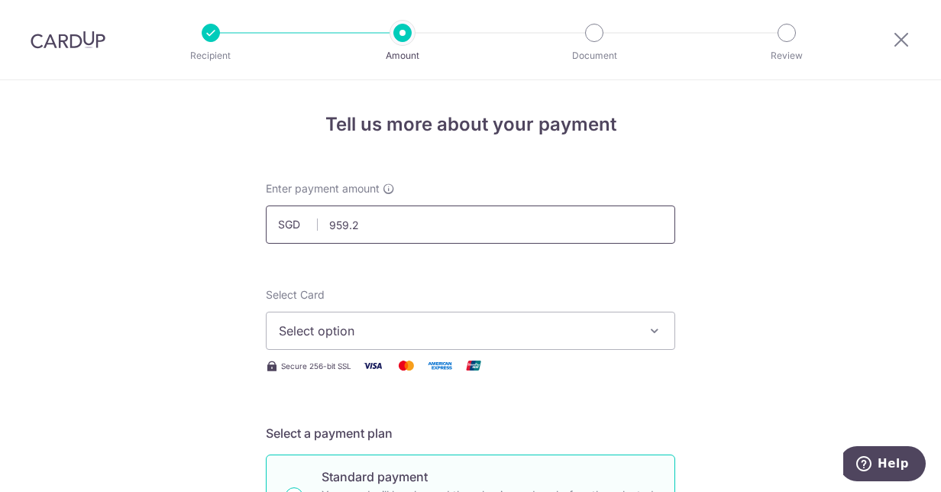
type input "959.20"
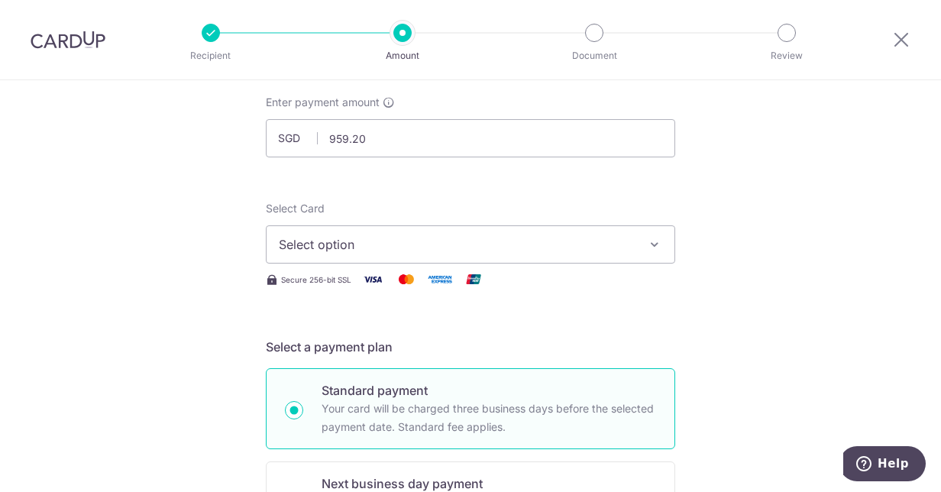
click at [655, 231] on button "Select option" at bounding box center [471, 244] width 410 height 38
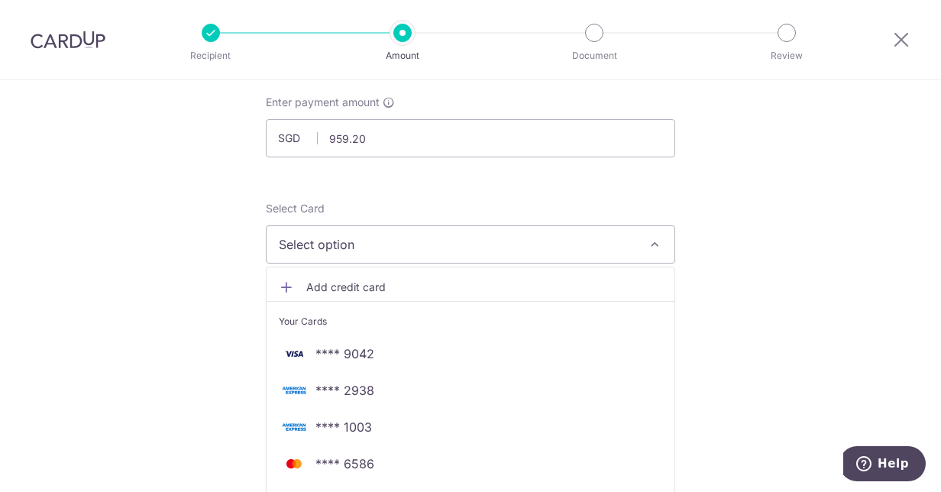
scroll to position [305, 0]
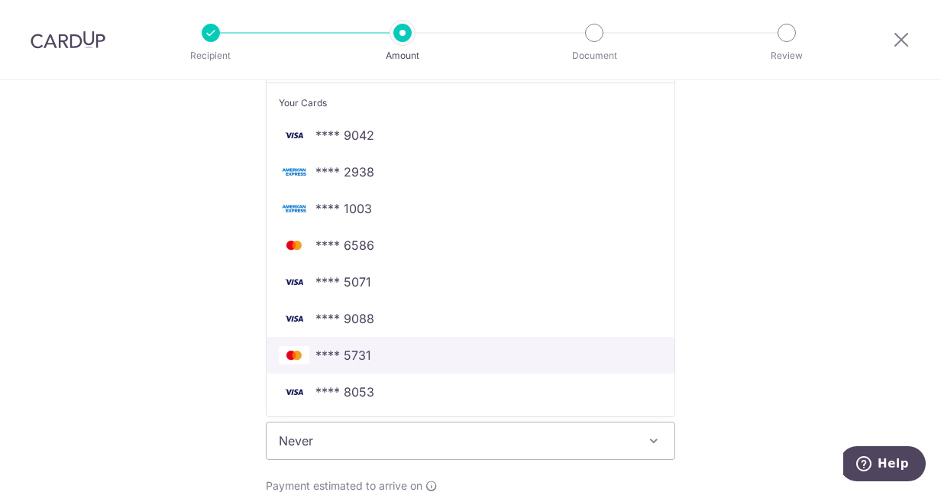
click at [364, 357] on span "**** 5731" at bounding box center [344, 355] width 56 height 18
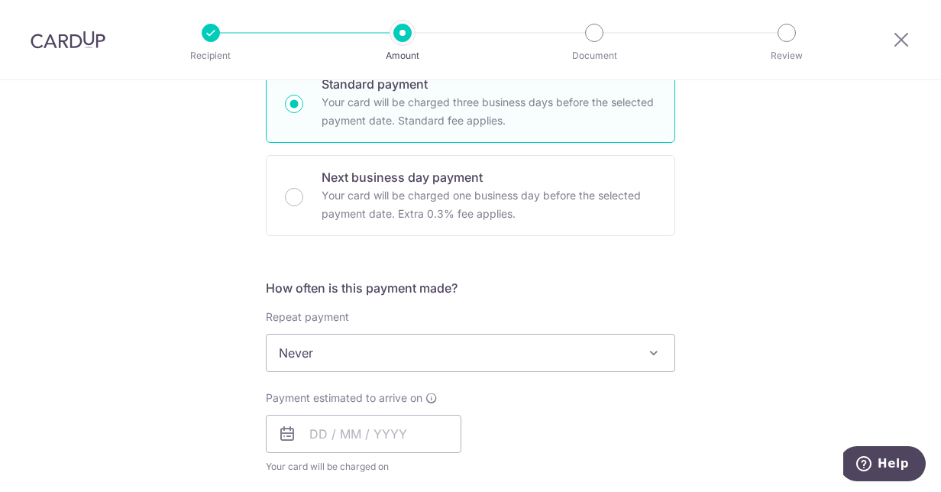
scroll to position [525, 0]
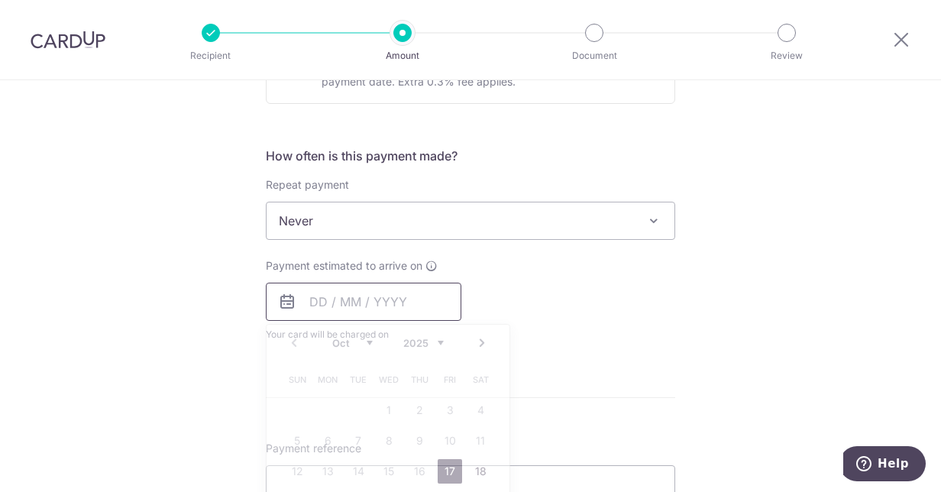
click at [341, 307] on input "text" at bounding box center [364, 302] width 196 height 38
click at [446, 462] on link "17" at bounding box center [450, 471] width 24 height 24
type input "[DATE]"
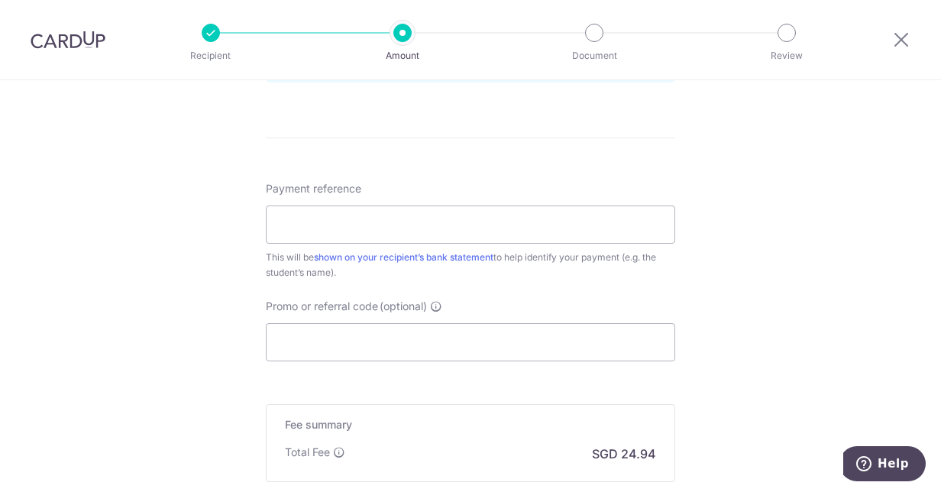
scroll to position [847, 0]
click at [556, 223] on input "Payment reference" at bounding box center [471, 225] width 410 height 38
type input "JT-I25001722 Evans Pritchard Yeonji"
type input "OFF225"
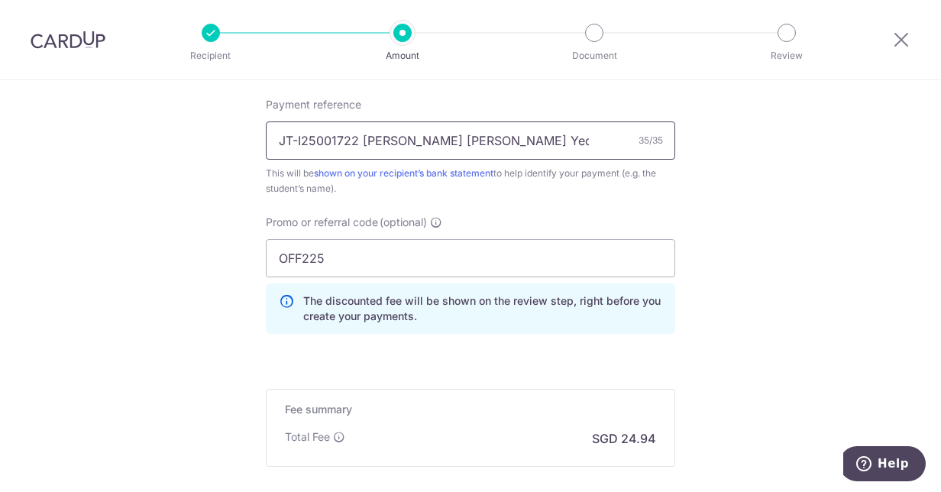
scroll to position [1097, 0]
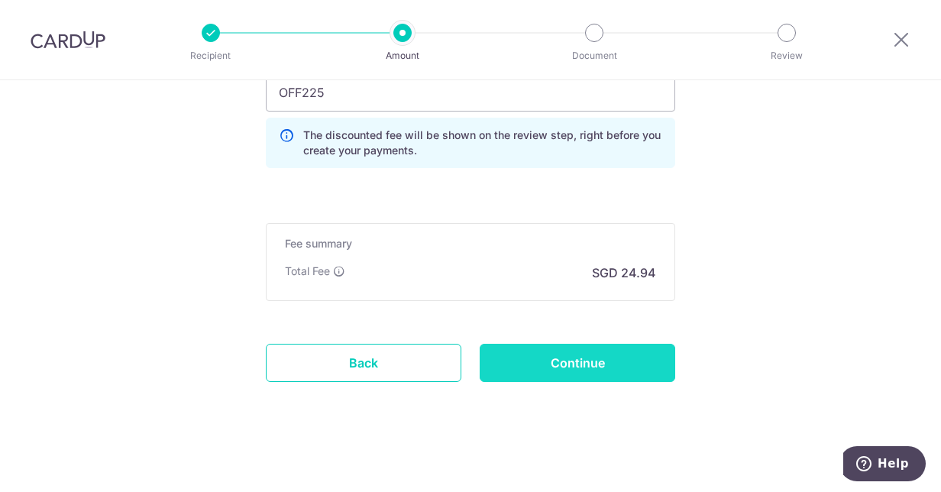
click at [546, 347] on input "Continue" at bounding box center [578, 363] width 196 height 38
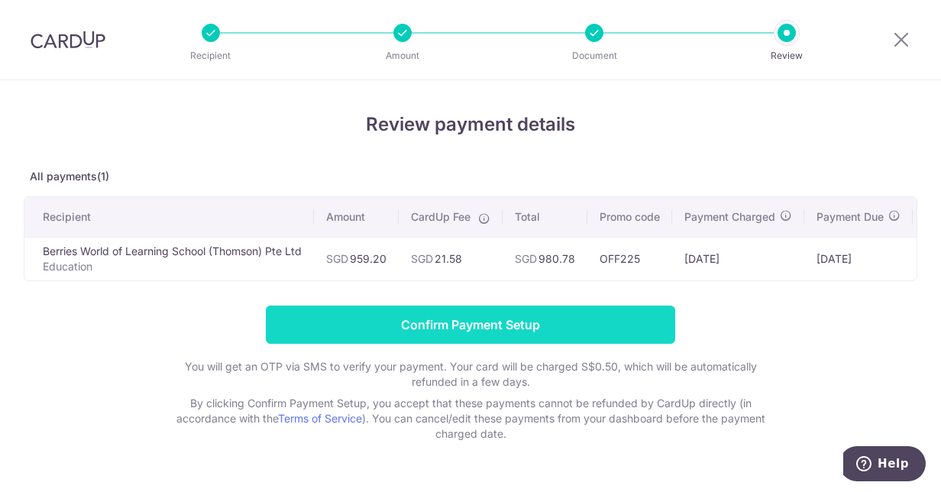
click at [565, 332] on input "Confirm Payment Setup" at bounding box center [471, 325] width 410 height 38
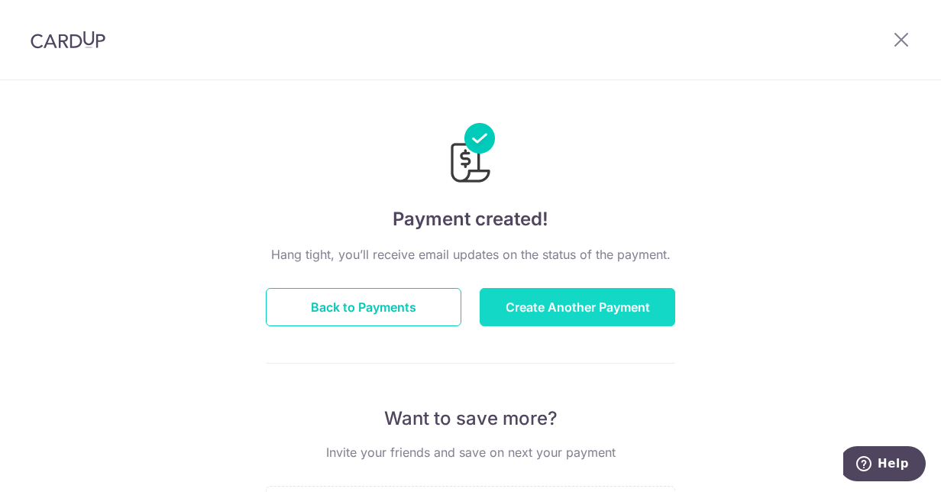
click at [608, 313] on button "Create Another Payment" at bounding box center [578, 307] width 196 height 38
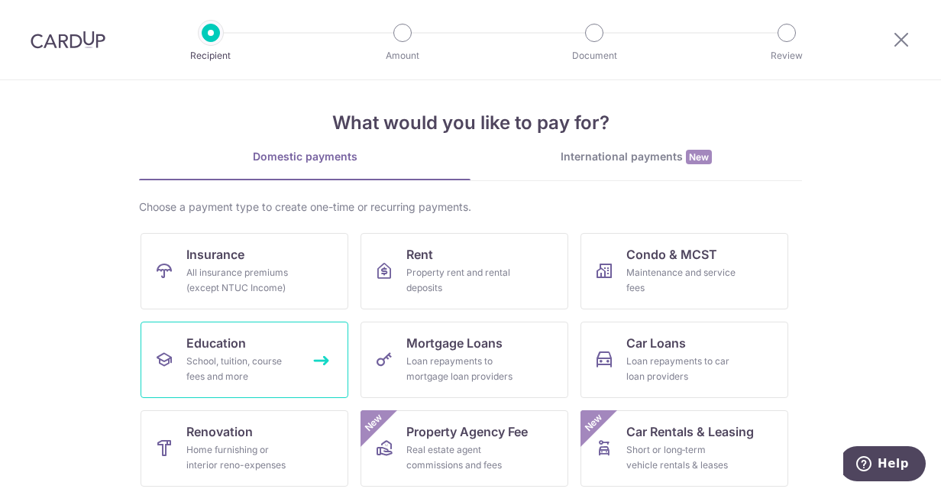
scroll to position [6, 0]
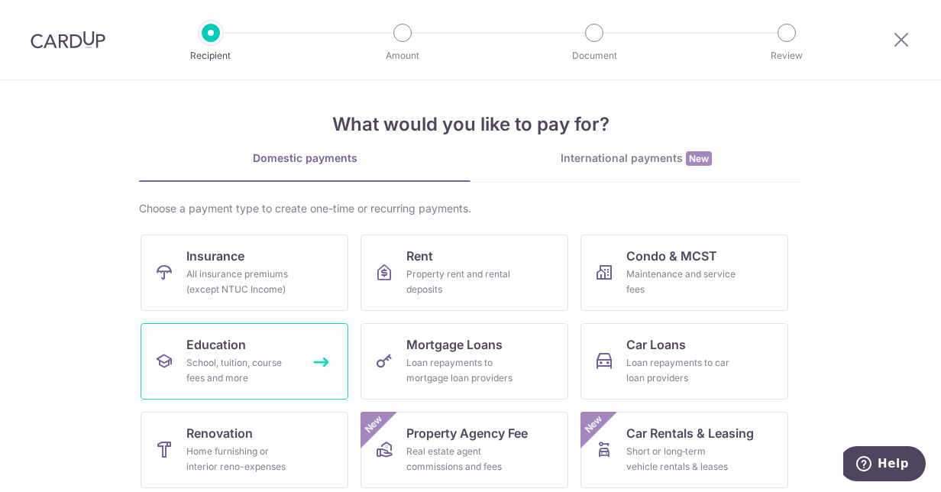
click at [241, 343] on link "Education School, tuition, course fees and more" at bounding box center [245, 361] width 208 height 76
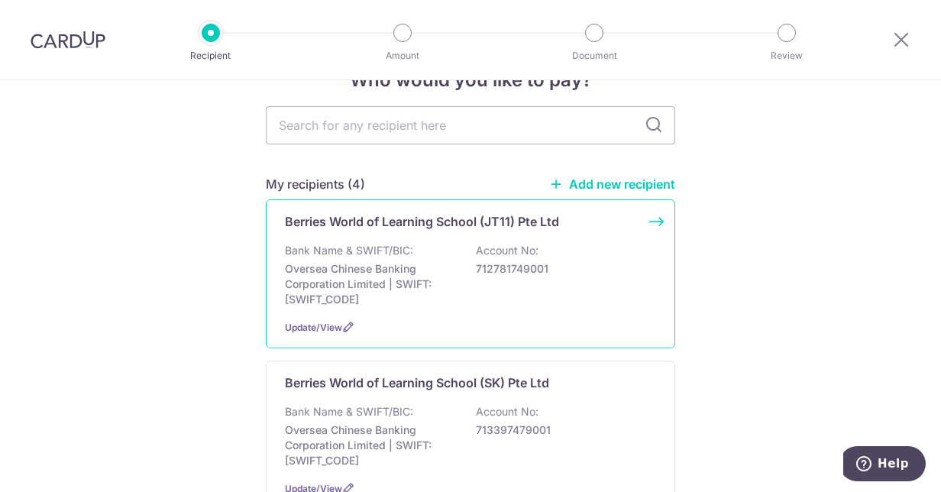
scroll to position [44, 0]
click at [515, 231] on p "Berries World of Learning School (JT11) Pte Ltd" at bounding box center [422, 222] width 274 height 18
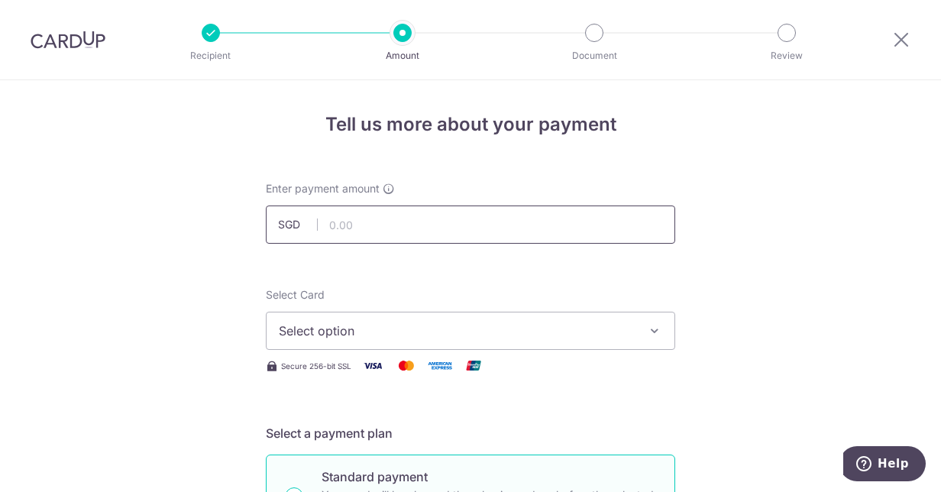
click at [500, 208] on input "text" at bounding box center [471, 225] width 410 height 38
type input "1,122.16"
click at [589, 332] on span "Select option" at bounding box center [457, 331] width 356 height 18
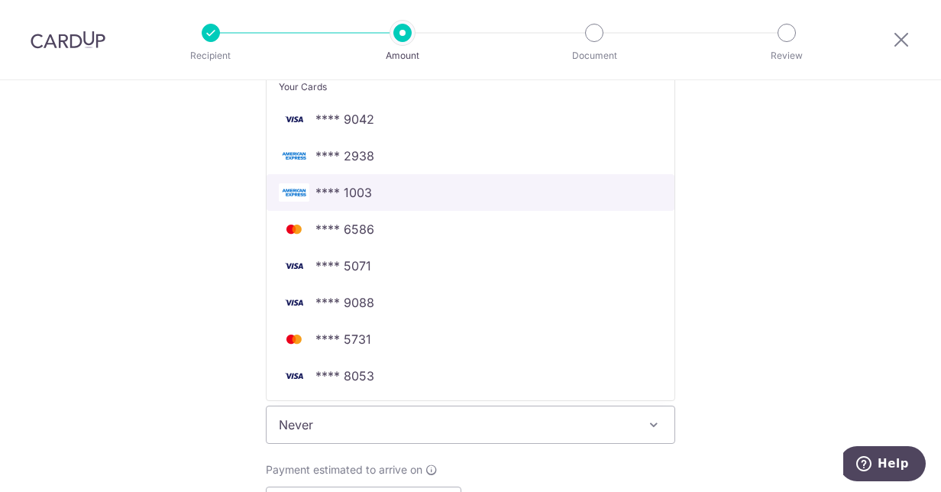
scroll to position [321, 0]
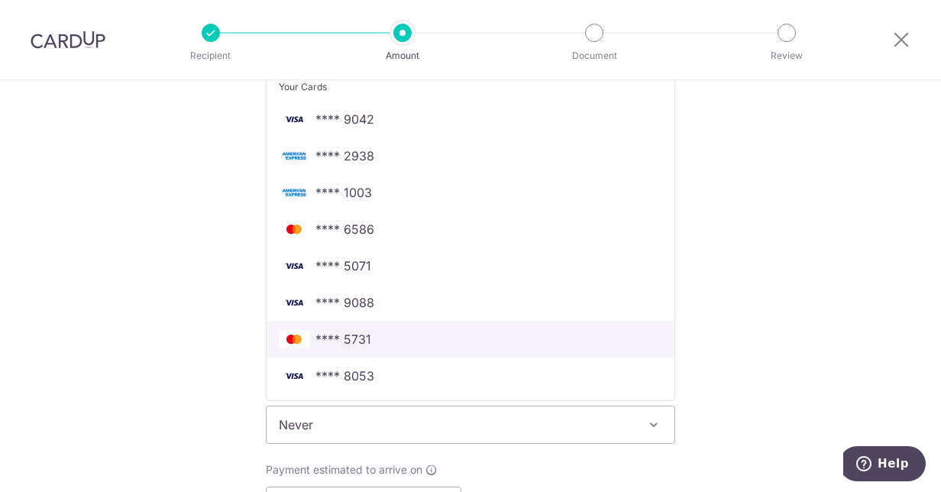
click at [385, 344] on span "**** 5731" at bounding box center [471, 339] width 384 height 18
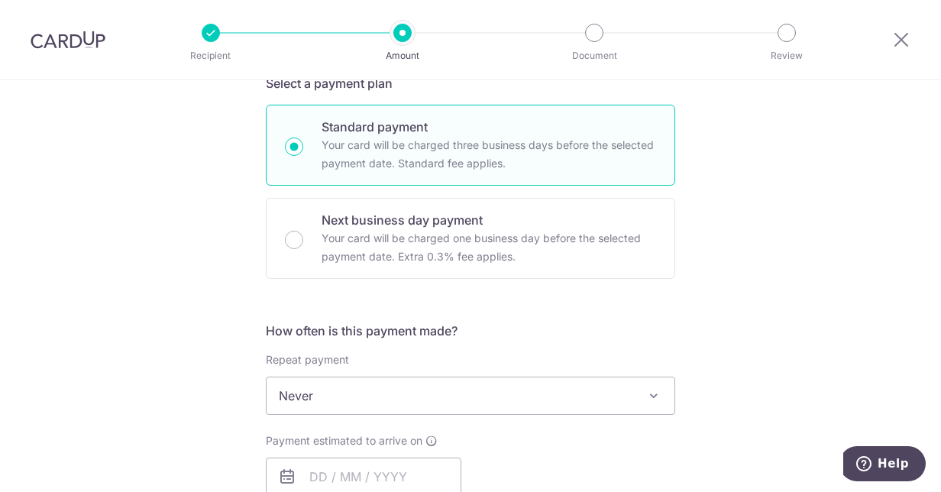
scroll to position [429, 0]
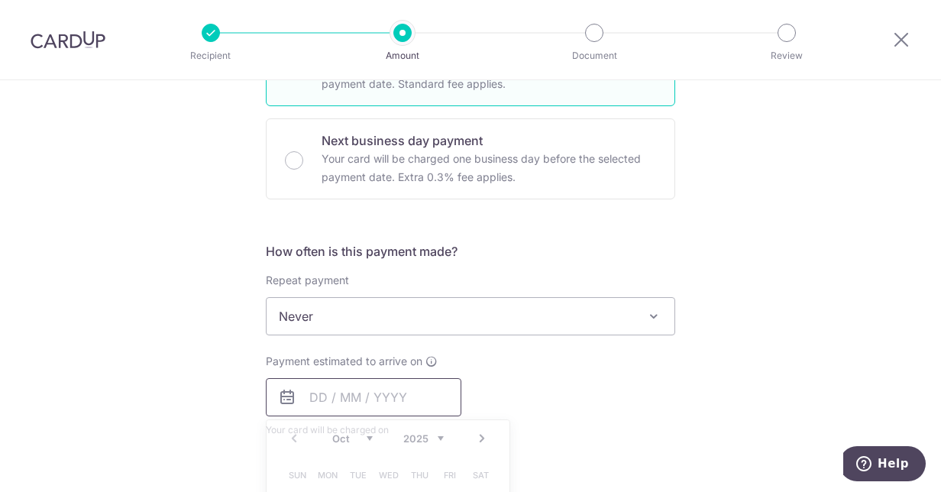
click at [379, 402] on input "text" at bounding box center [364, 397] width 196 height 38
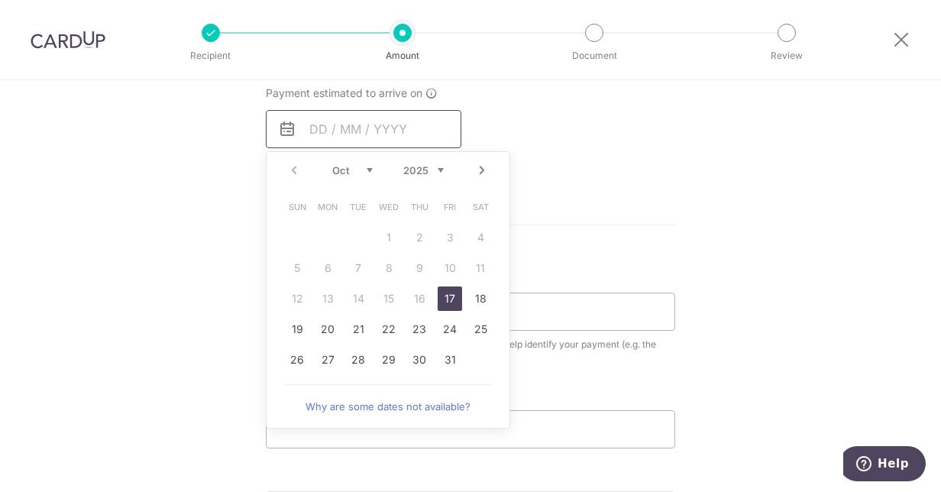
scroll to position [704, 0]
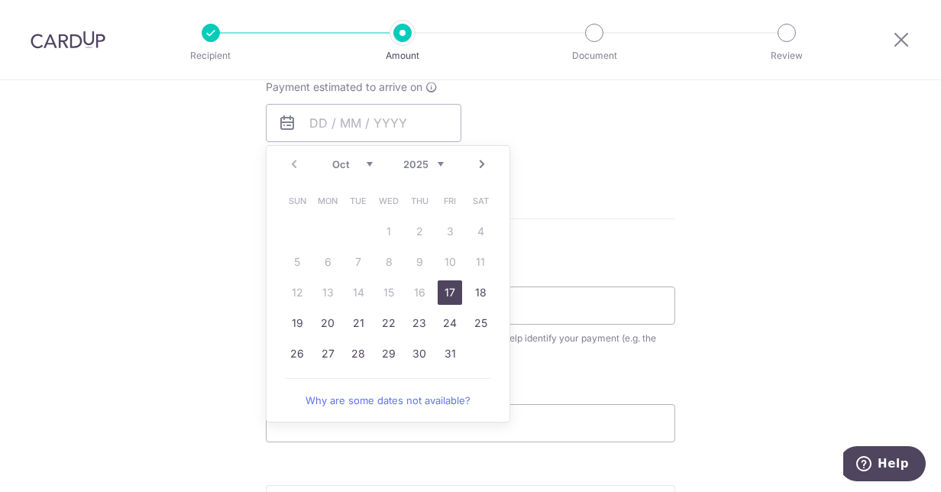
click at [449, 287] on link "17" at bounding box center [450, 292] width 24 height 24
type input "17/10/2025"
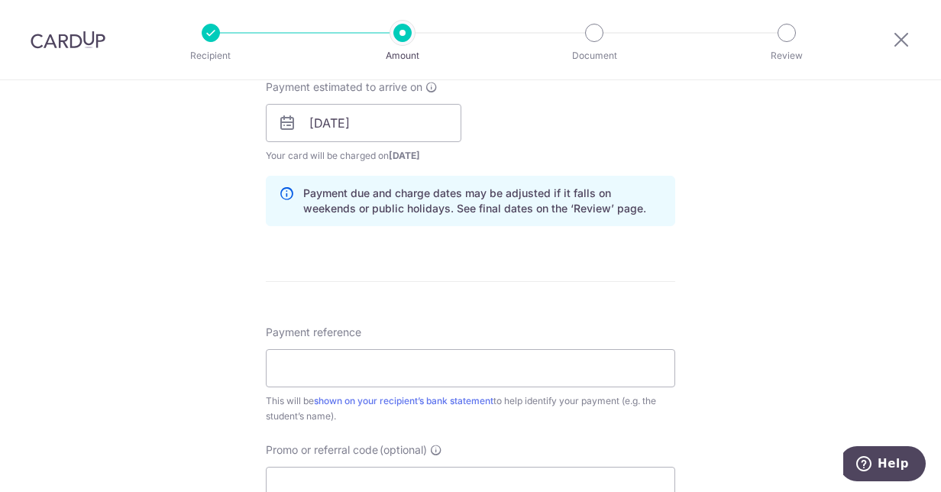
click at [708, 235] on div "Tell us more about your payment Enter payment amount SGD 1,122.16 1122.16 Selec…" at bounding box center [470, 98] width 941 height 1445
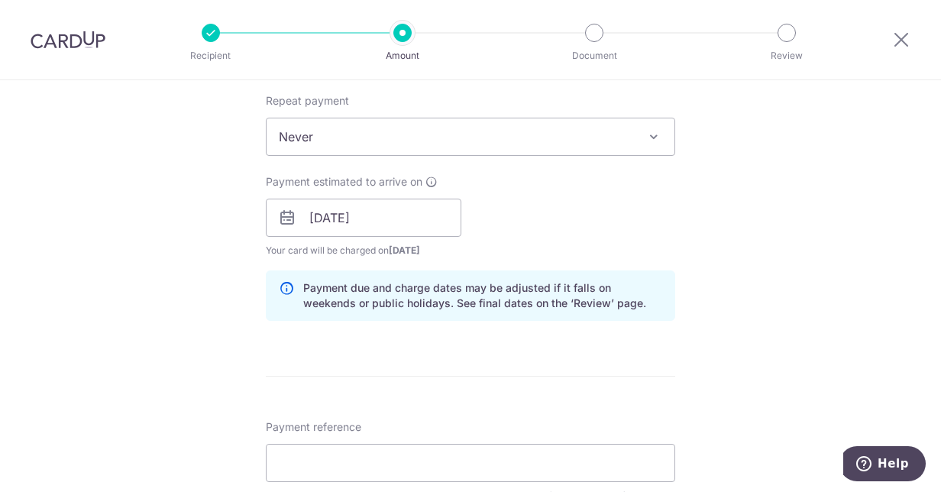
scroll to position [877, 0]
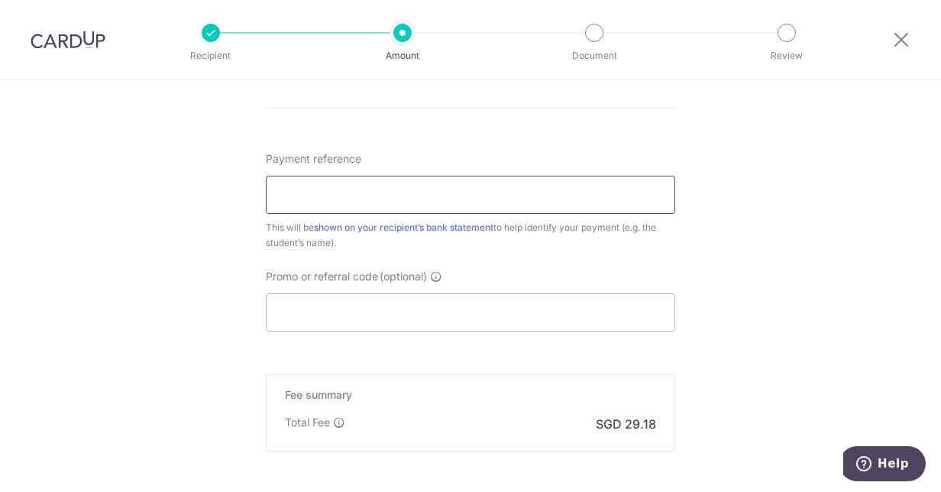
click at [540, 197] on input "Payment reference" at bounding box center [471, 195] width 410 height 38
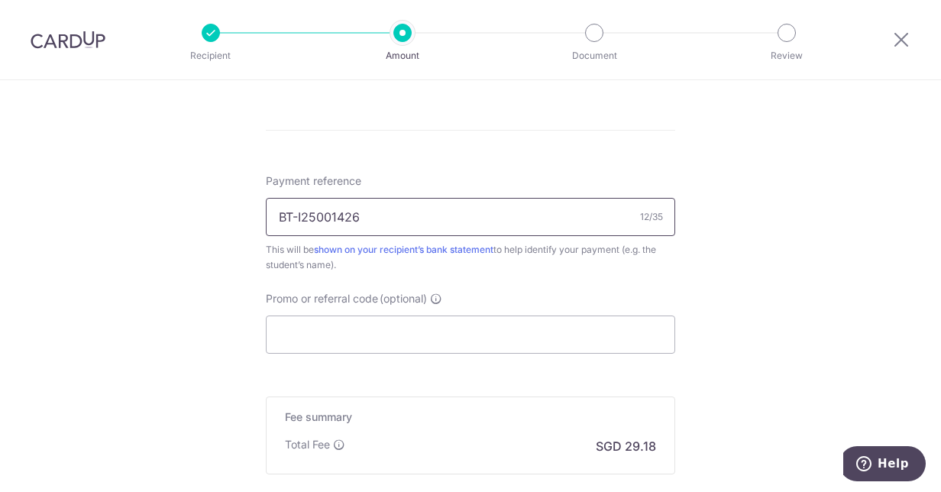
scroll to position [879, 0]
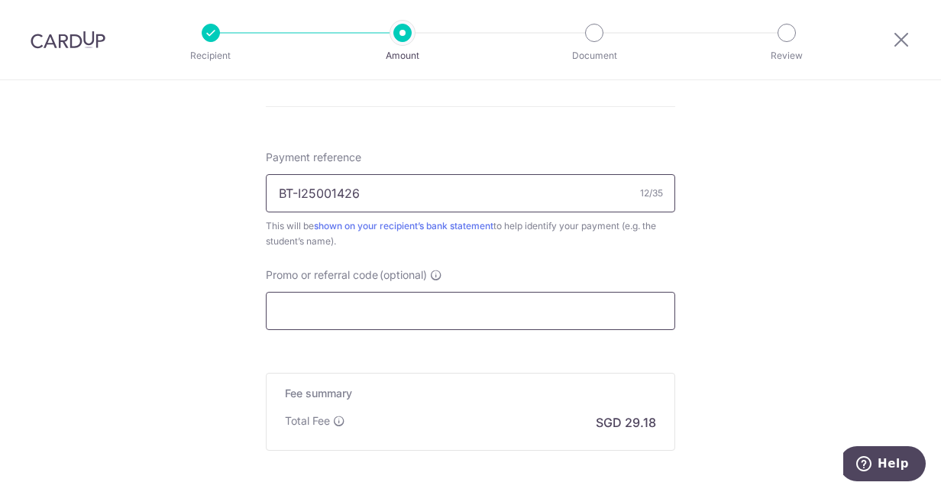
type input "BT-I25001426"
click at [581, 318] on input "Promo or referral code (optional)" at bounding box center [471, 311] width 410 height 38
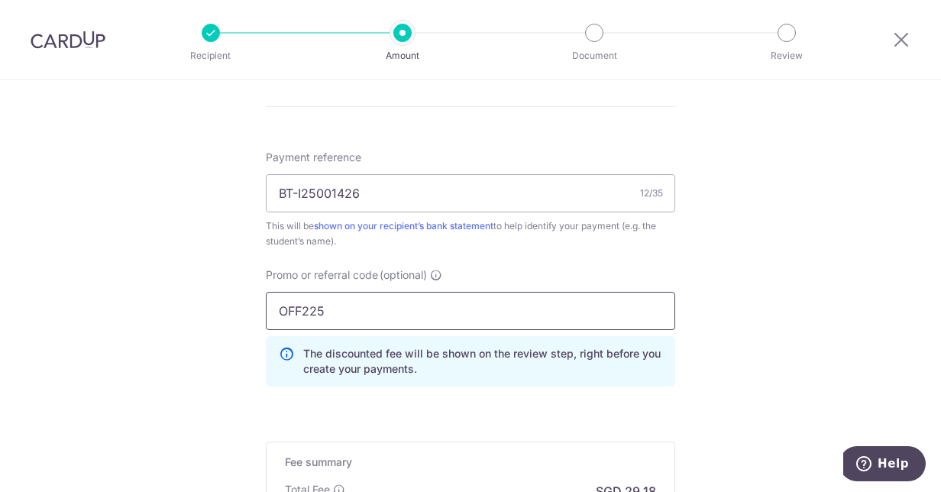
type input "OFF225"
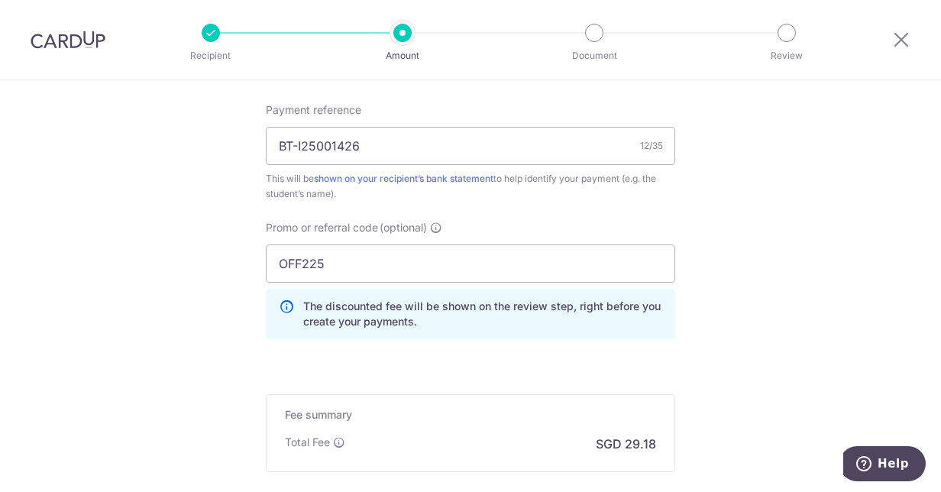
scroll to position [1097, 0]
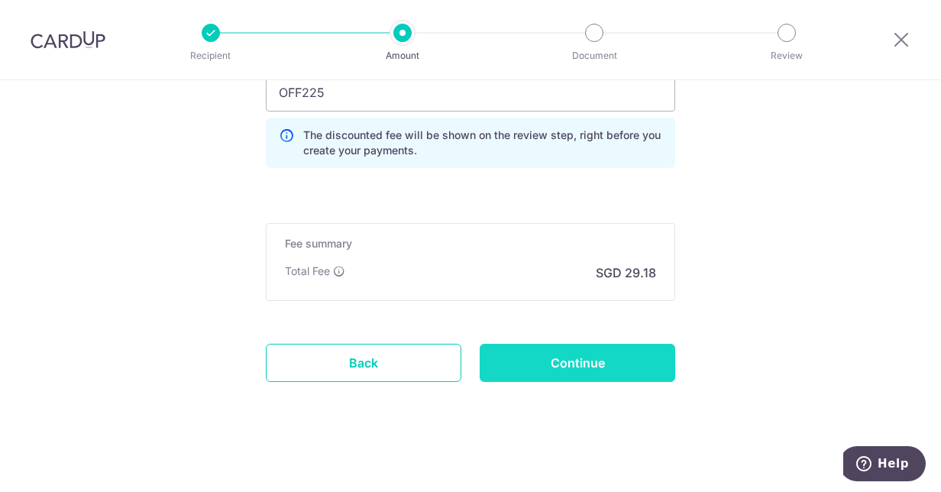
click at [598, 349] on input "Continue" at bounding box center [578, 363] width 196 height 38
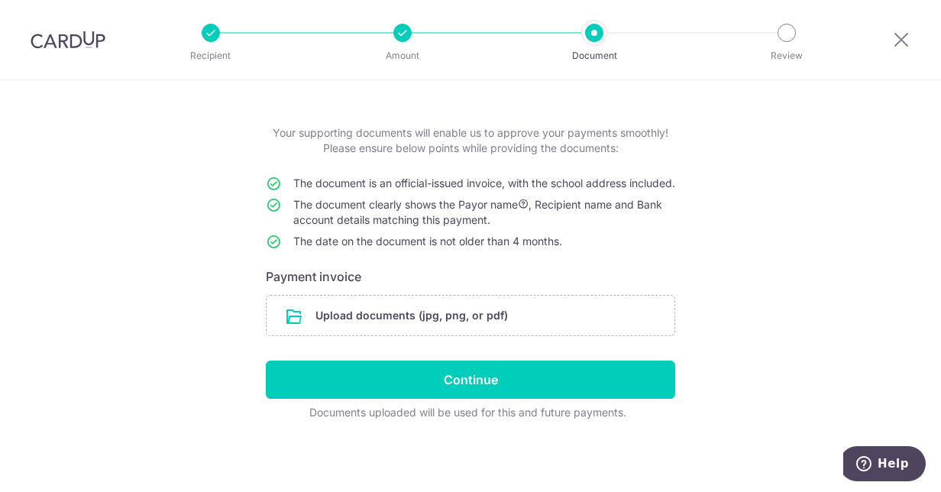
scroll to position [70, 0]
click at [371, 317] on input "file" at bounding box center [471, 316] width 408 height 40
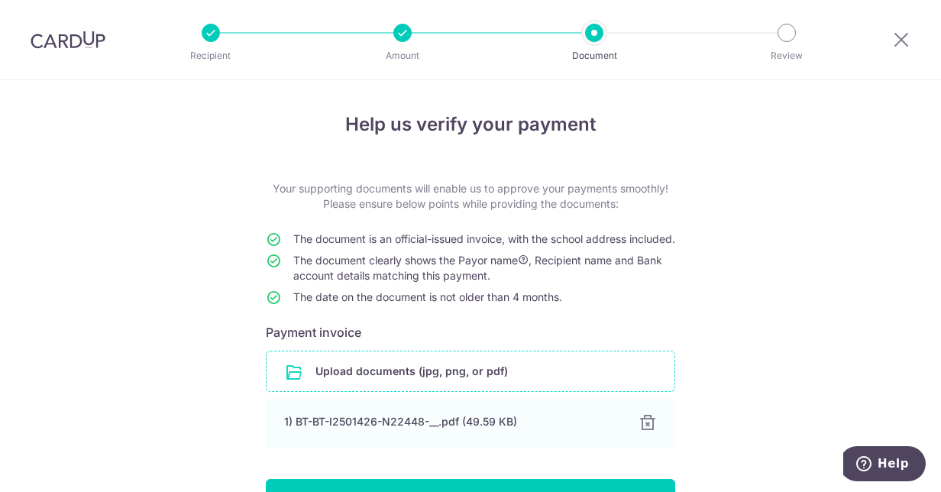
scroll to position [132, 0]
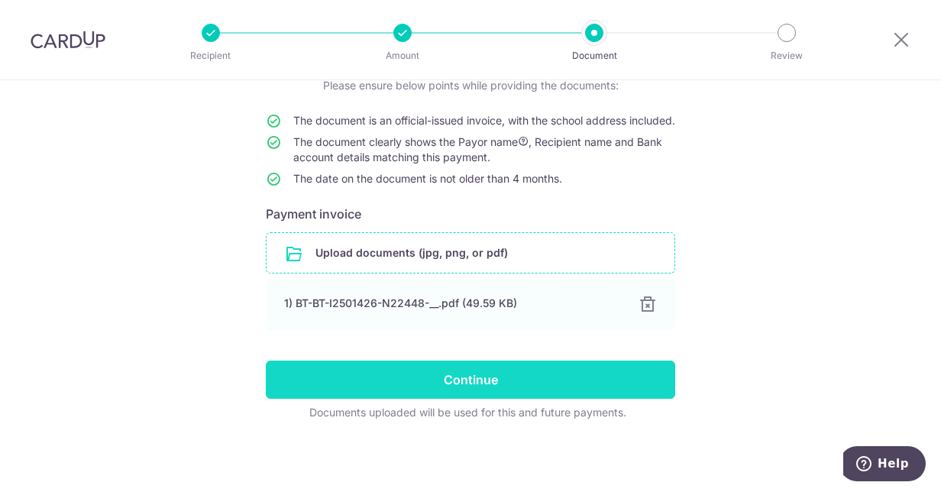
click at [465, 381] on input "Continue" at bounding box center [471, 380] width 410 height 38
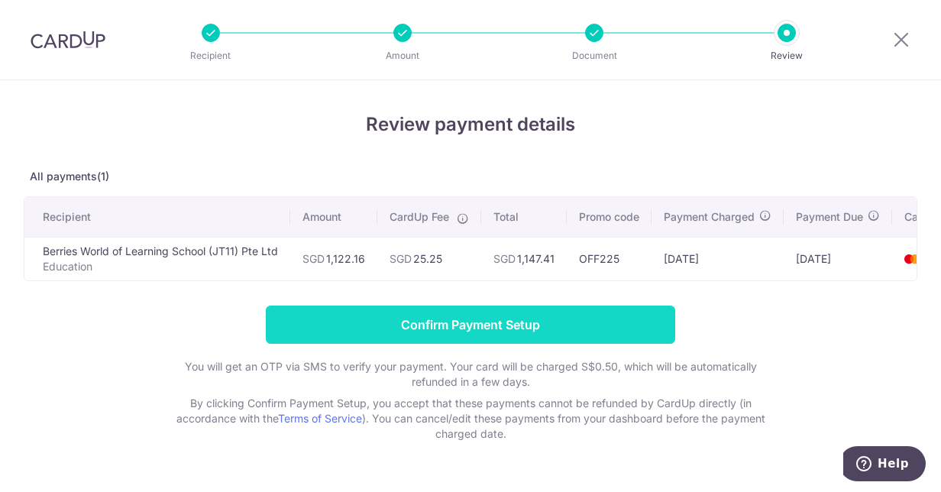
click at [538, 333] on input "Confirm Payment Setup" at bounding box center [471, 325] width 410 height 38
